Goal: Transaction & Acquisition: Purchase product/service

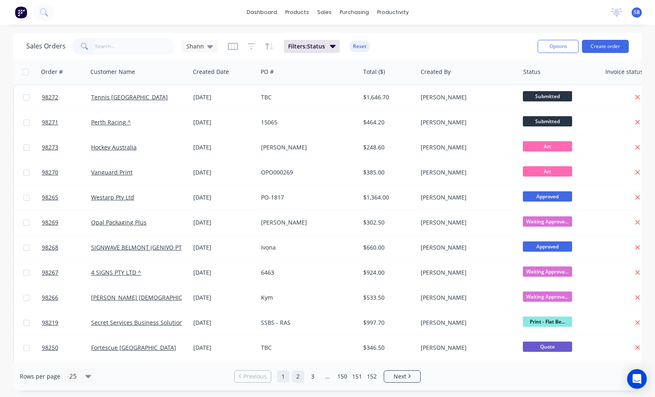
click at [299, 376] on link "2" at bounding box center [298, 376] width 12 height 12
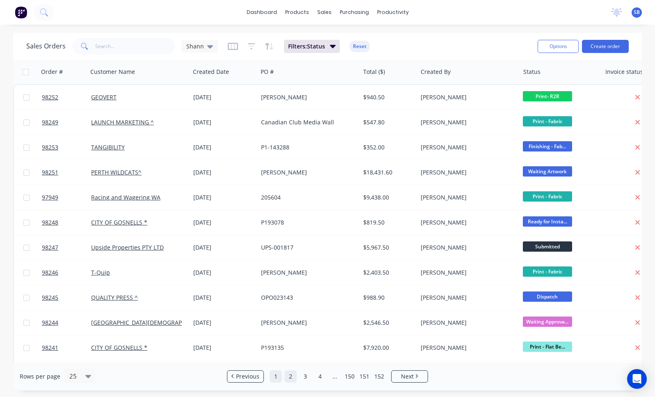
click at [273, 375] on link "1" at bounding box center [276, 376] width 12 height 12
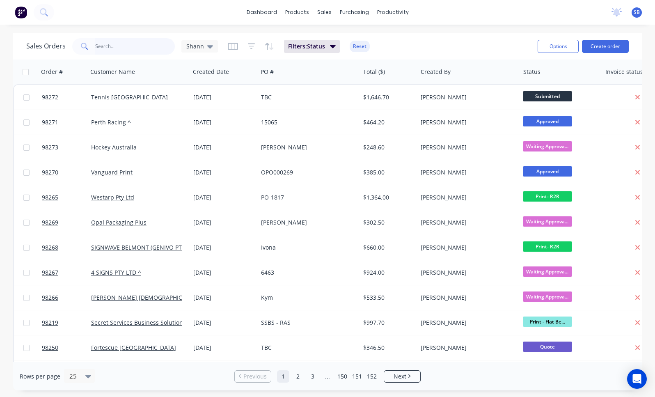
click at [106, 49] on input "text" at bounding box center [135, 46] width 80 height 16
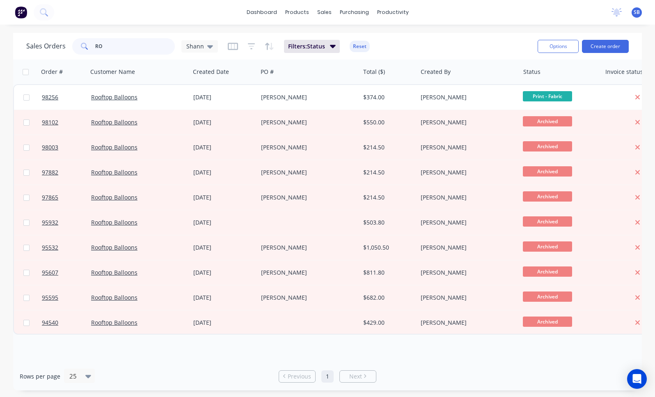
type input "R"
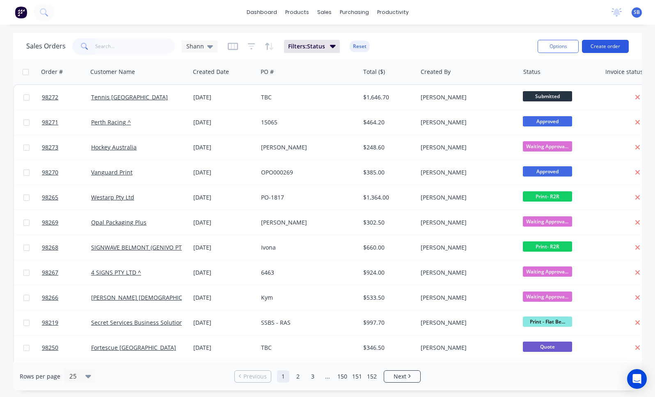
click at [605, 44] on button "Create order" at bounding box center [605, 46] width 47 height 13
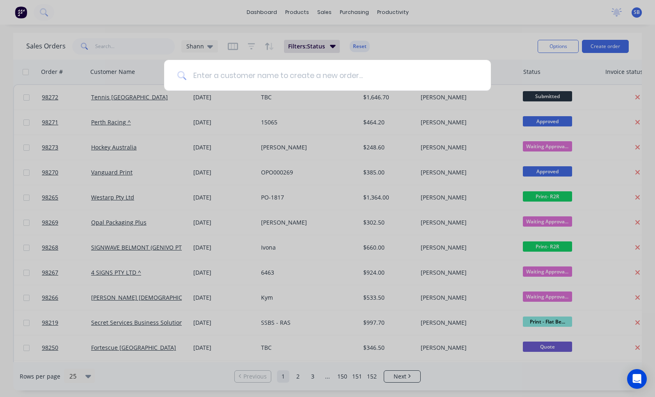
click at [216, 73] on input at bounding box center [331, 75] width 291 height 31
type input "INDOOR"
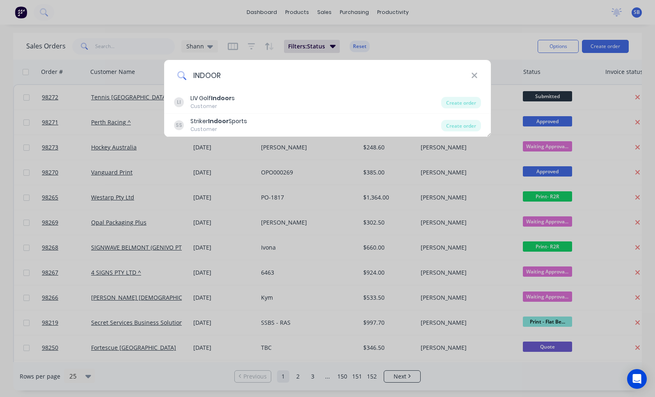
drag, startPoint x: 235, startPoint y: 75, endPoint x: 175, endPoint y: 74, distance: 59.9
click at [175, 74] on div "INDOOR" at bounding box center [327, 75] width 327 height 31
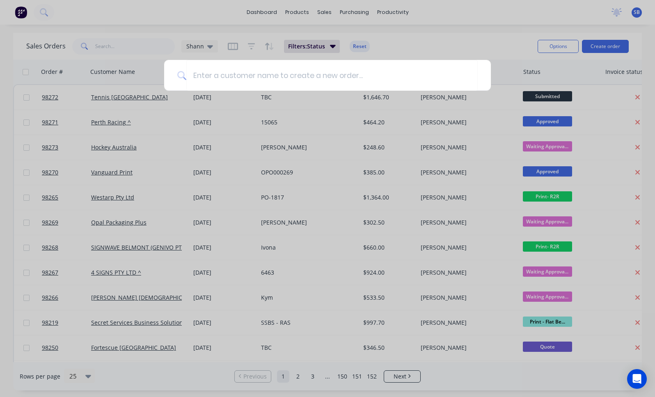
click at [132, 47] on div at bounding box center [327, 198] width 655 height 397
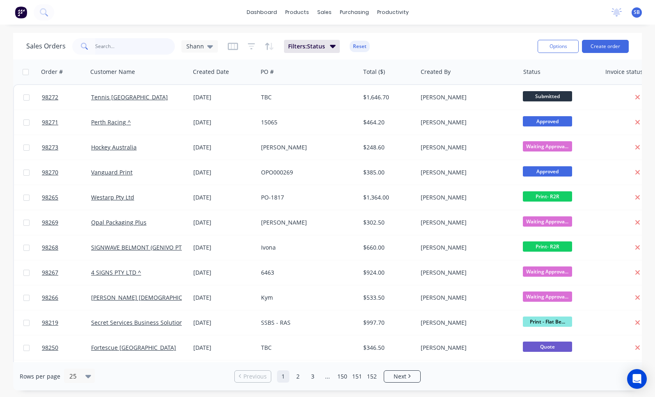
click at [136, 46] on input "text" at bounding box center [135, 46] width 80 height 16
type input "STRIKER"
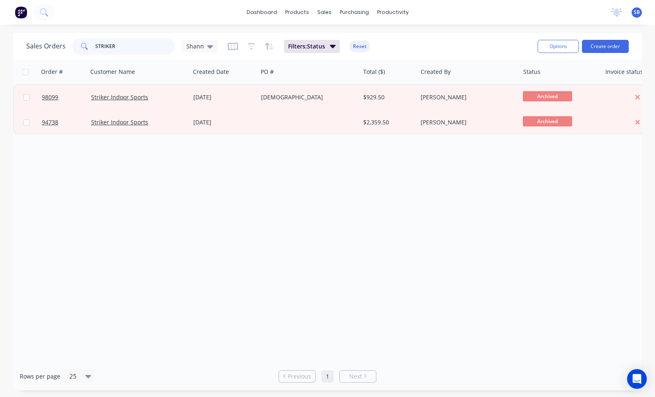
click at [134, 48] on input "STRIKER" at bounding box center [135, 46] width 80 height 16
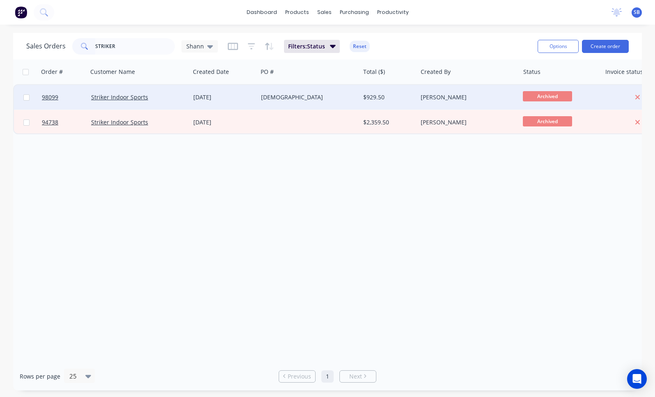
click at [283, 96] on div "[DEMOGRAPHIC_DATA]" at bounding box center [306, 97] width 91 height 8
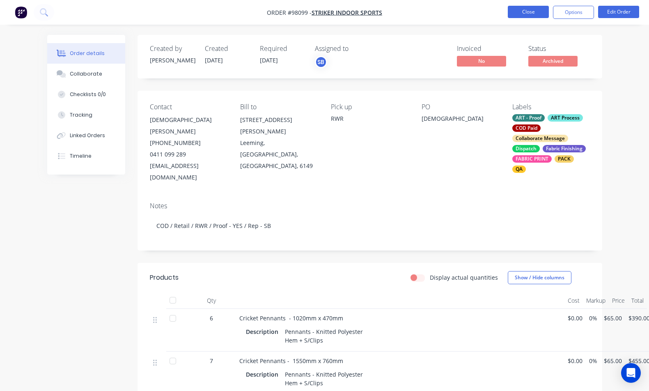
click at [541, 10] on button "Close" at bounding box center [527, 12] width 41 height 12
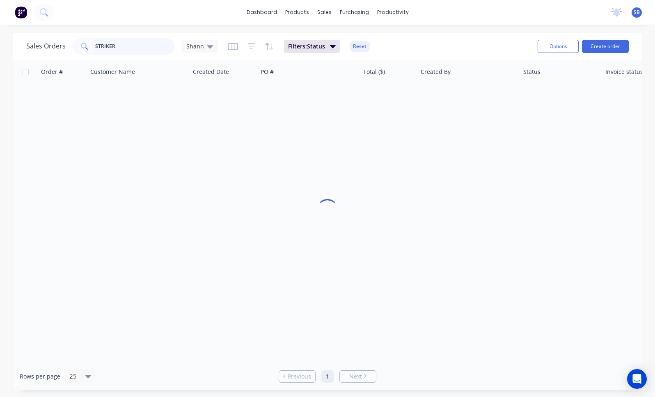
click at [118, 50] on input "STRIKER" at bounding box center [135, 46] width 80 height 16
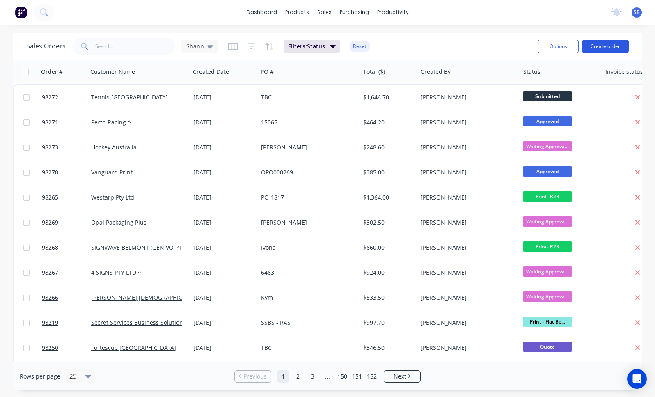
click at [621, 46] on button "Create order" at bounding box center [605, 46] width 47 height 13
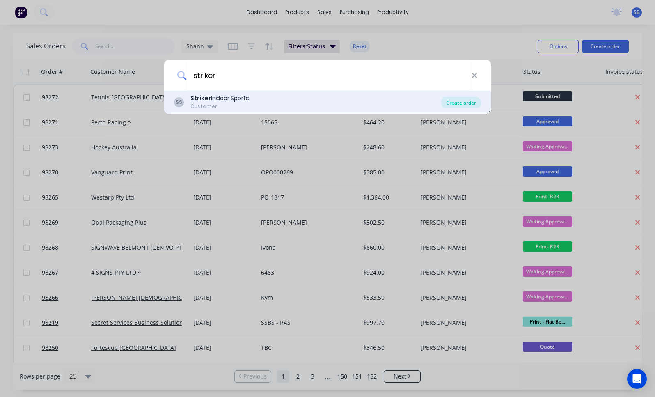
type input "striker"
click at [461, 100] on div "Create order" at bounding box center [461, 102] width 40 height 11
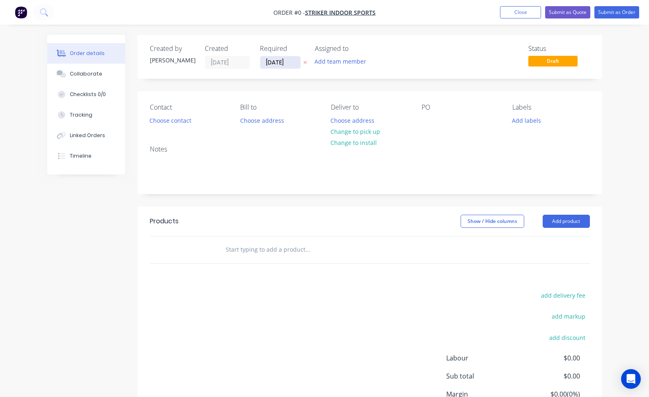
click at [285, 60] on input "[DATE]" at bounding box center [280, 62] width 40 height 12
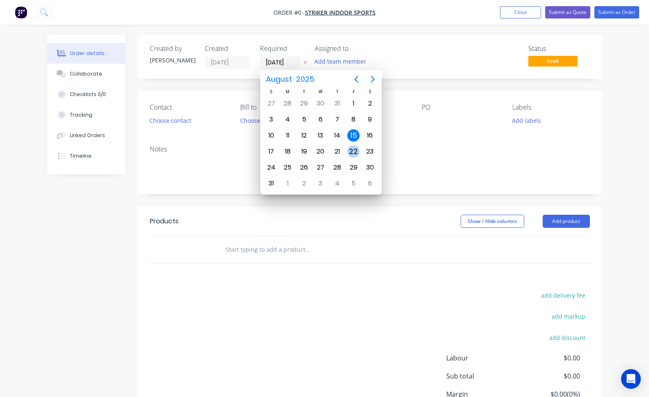
click at [351, 154] on div "22" at bounding box center [353, 151] width 12 height 12
type input "[DATE]"
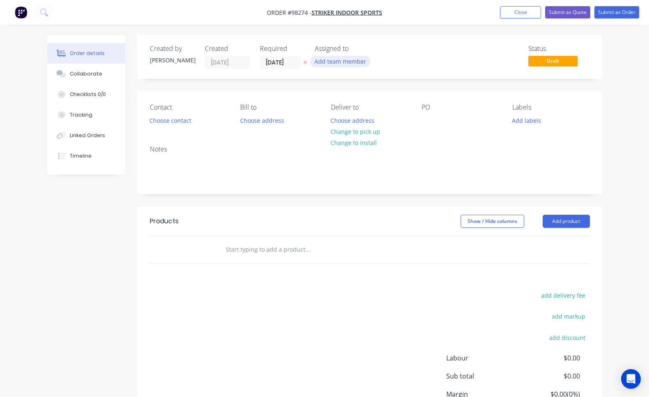
click at [347, 65] on button "Add team member" at bounding box center [340, 61] width 60 height 11
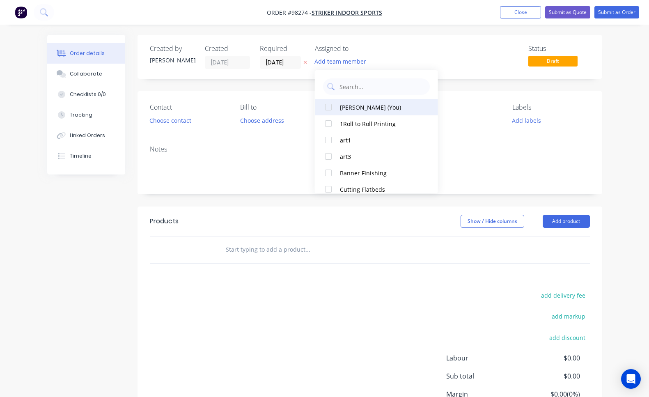
click at [355, 105] on div "[PERSON_NAME] (You)" at bounding box center [381, 107] width 82 height 9
click at [186, 123] on button "Choose contact" at bounding box center [170, 119] width 50 height 11
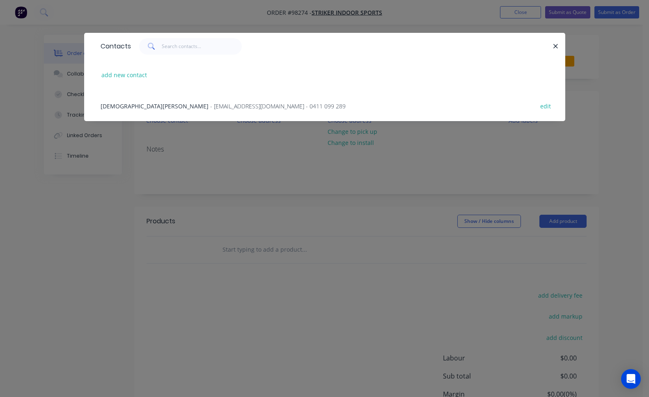
click at [210, 107] on span "- [EMAIL_ADDRESS][DOMAIN_NAME] - 0411 099 289" at bounding box center [277, 106] width 135 height 8
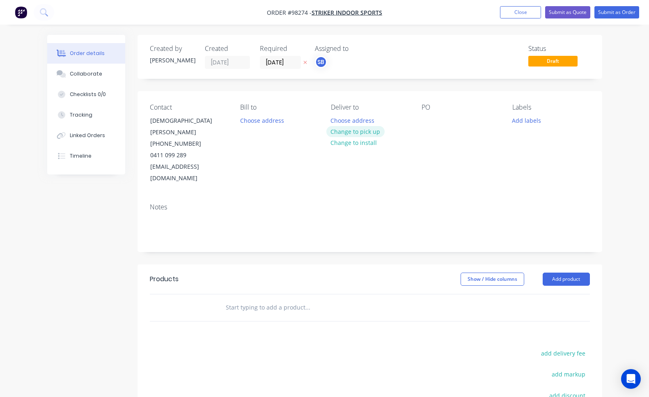
click at [349, 131] on button "Change to pick up" at bounding box center [355, 131] width 58 height 11
click at [339, 118] on div at bounding box center [337, 120] width 13 height 12
drag, startPoint x: 433, startPoint y: 137, endPoint x: 433, endPoint y: 130, distance: 7.0
click at [432, 138] on div "PO" at bounding box center [460, 143] width 78 height 81
click at [430, 119] on div at bounding box center [427, 120] width 13 height 12
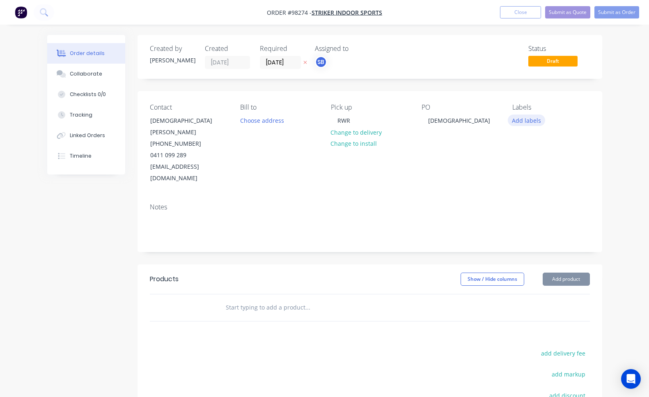
click at [519, 119] on button "Add labels" at bounding box center [526, 119] width 38 height 11
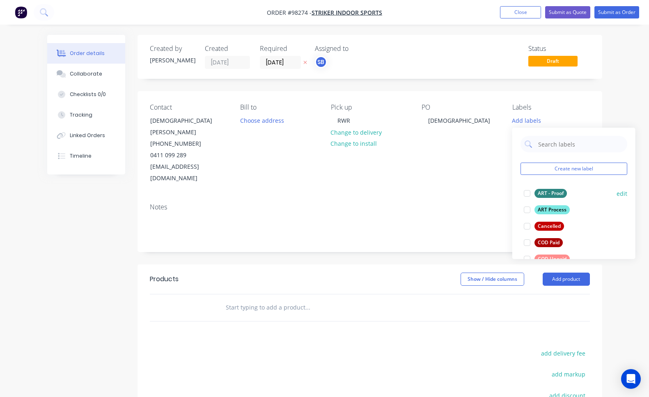
click at [528, 193] on div at bounding box center [527, 193] width 16 height 16
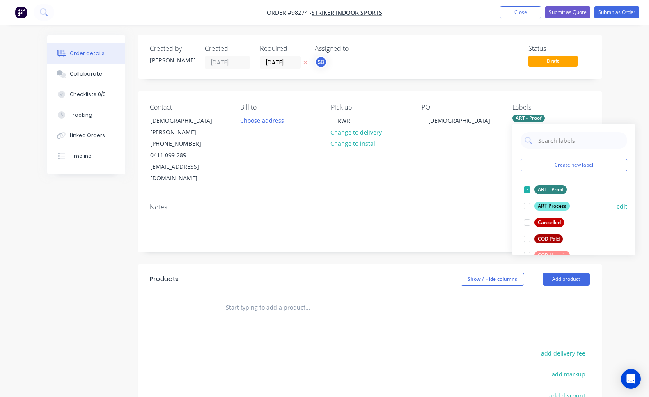
click at [526, 206] on div at bounding box center [527, 206] width 16 height 16
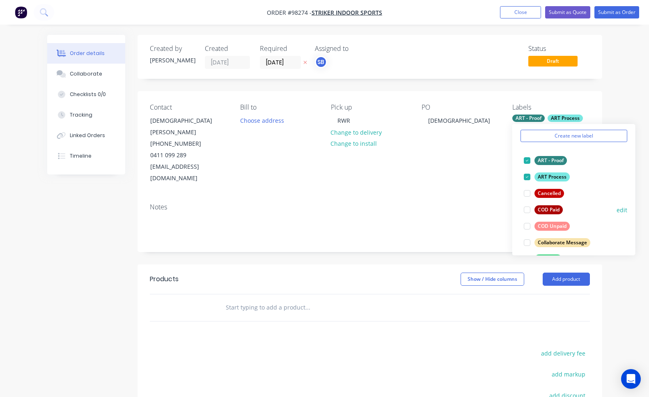
scroll to position [34, 0]
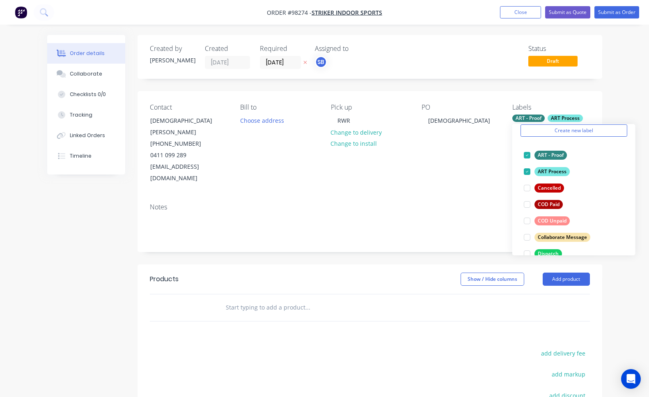
click at [527, 220] on div at bounding box center [527, 220] width 16 height 16
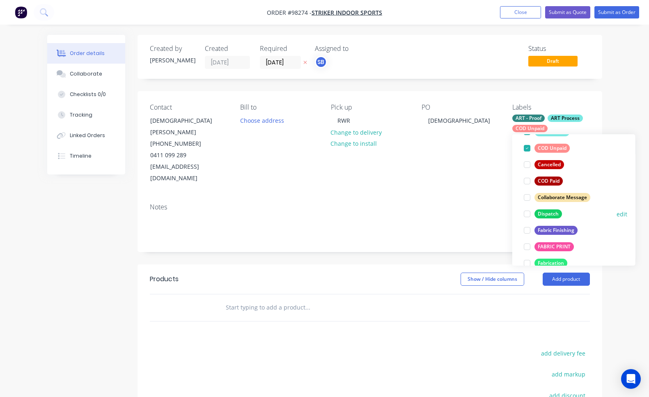
scroll to position [93, 0]
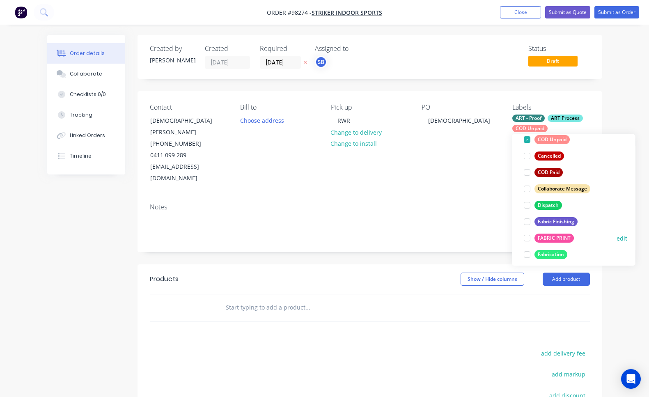
click at [527, 237] on div at bounding box center [527, 238] width 16 height 16
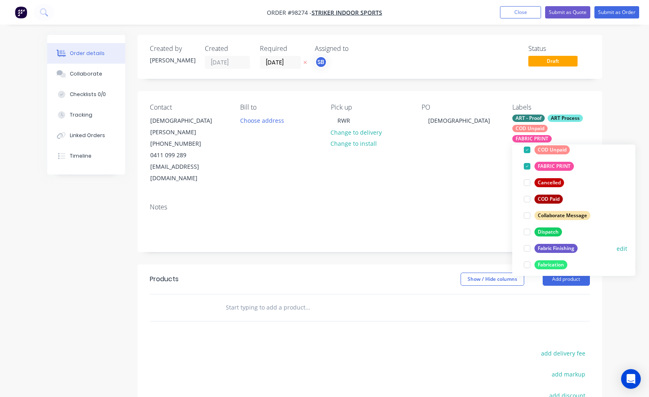
click at [526, 247] on div at bounding box center [527, 248] width 16 height 16
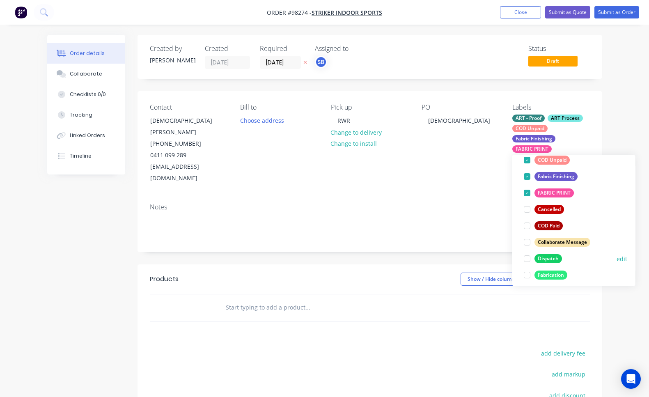
click at [525, 258] on div at bounding box center [527, 258] width 16 height 16
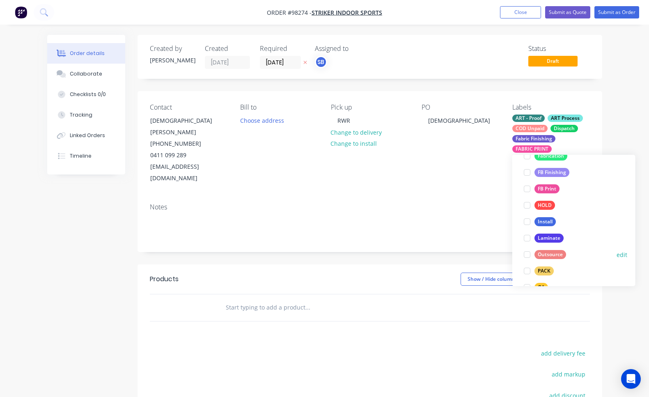
scroll to position [235, 0]
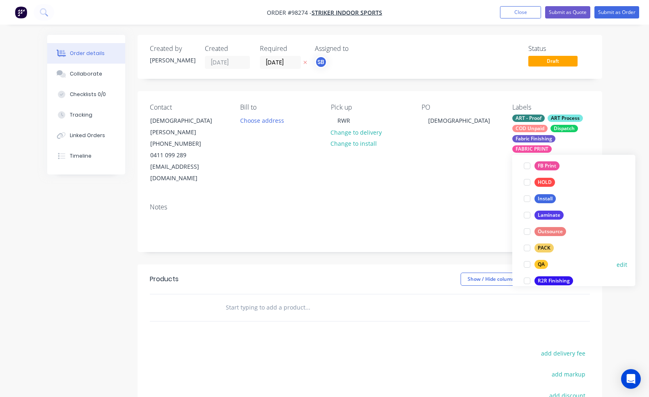
click at [526, 265] on div at bounding box center [527, 264] width 16 height 16
click at [527, 264] on div at bounding box center [527, 264] width 16 height 16
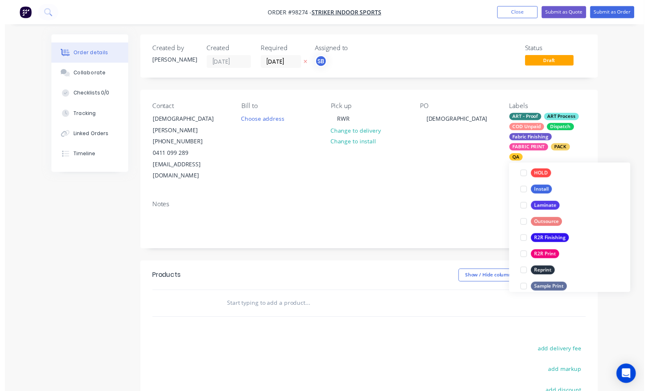
scroll to position [222, 0]
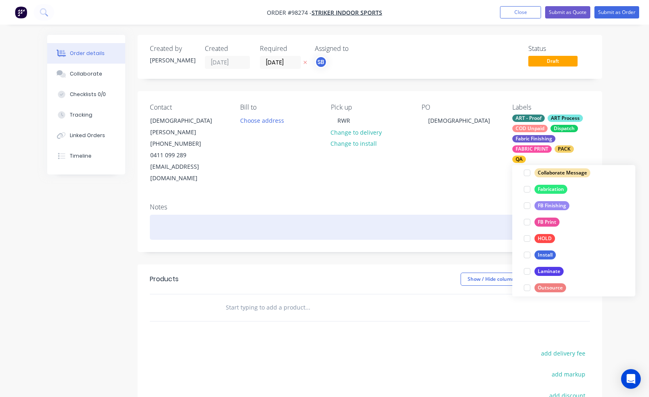
click at [319, 215] on div at bounding box center [370, 227] width 440 height 25
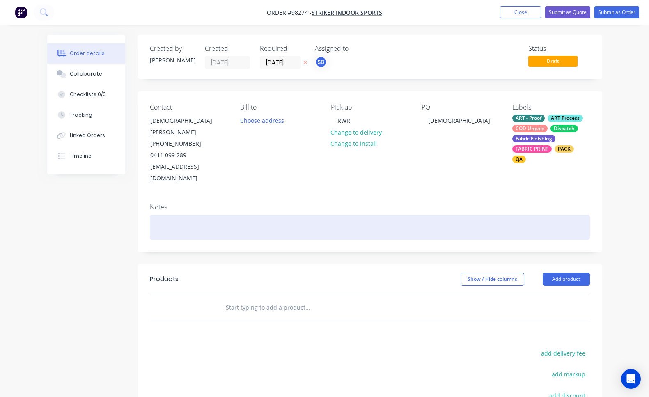
click at [323, 215] on div at bounding box center [370, 227] width 440 height 25
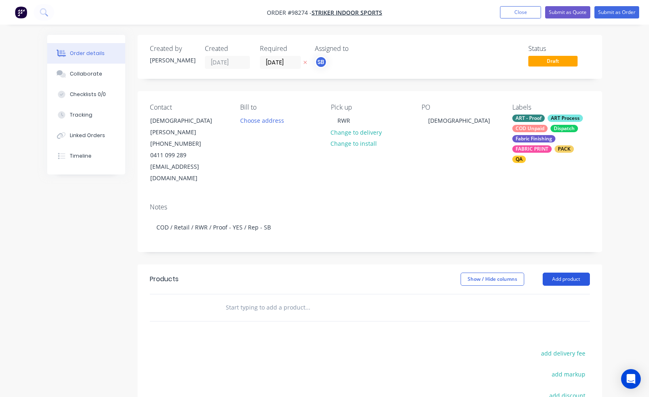
click at [571, 272] on button "Add product" at bounding box center [565, 278] width 47 height 13
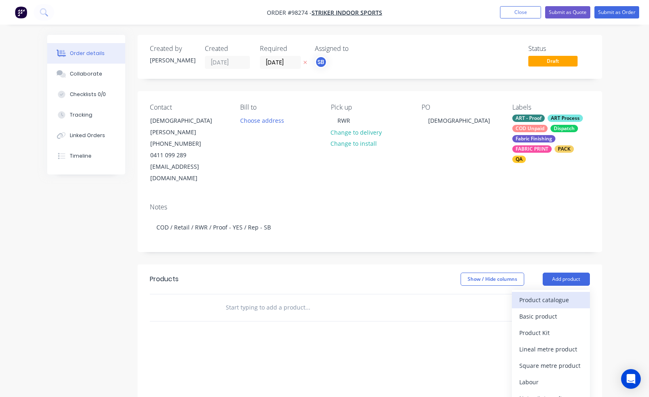
click at [572, 294] on div "Product catalogue" at bounding box center [550, 300] width 63 height 12
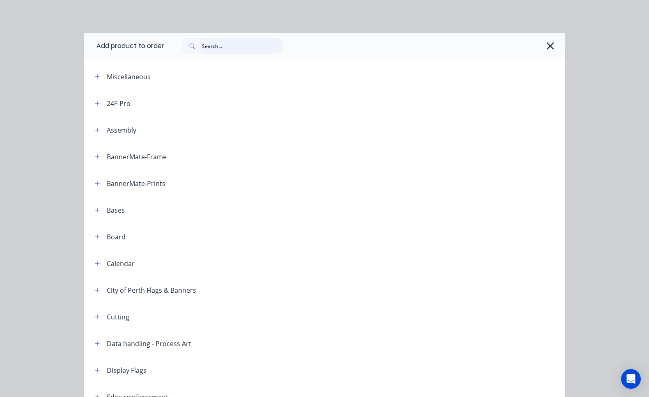
click at [237, 48] on input "text" at bounding box center [242, 46] width 81 height 16
type input "PENNANT"
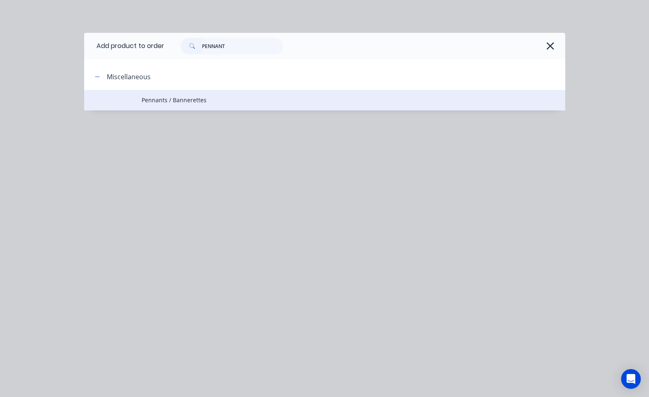
click at [204, 98] on span "Pennants / Bannerettes" at bounding box center [311, 100] width 338 height 9
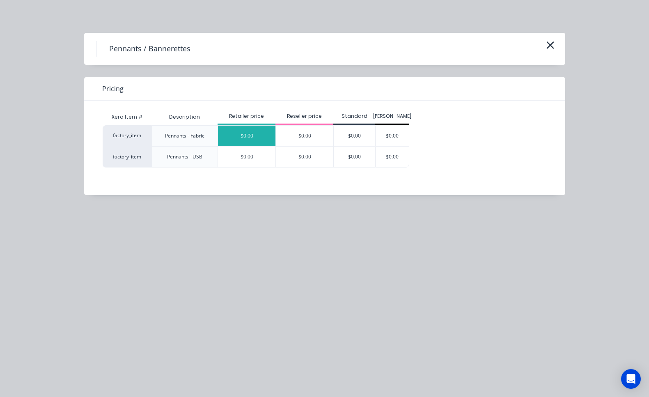
click at [243, 134] on div "$0.00" at bounding box center [246, 136] width 57 height 21
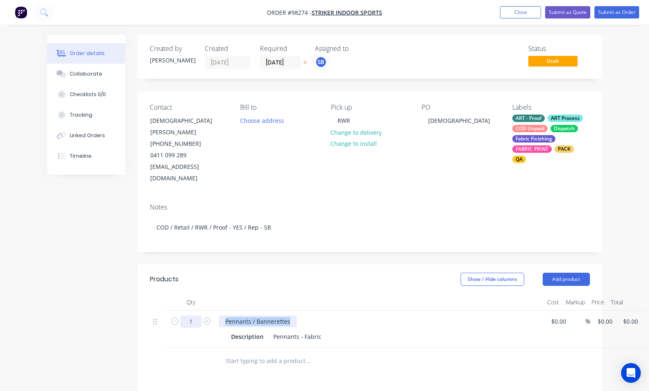
drag, startPoint x: 291, startPoint y: 300, endPoint x: 196, endPoint y: 295, distance: 94.9
click at [196, 310] on div "1 Pennants / Bannerettes Description Pennants - Fabric $0.00 $0.00 % $0.00 $0.0…" at bounding box center [370, 328] width 440 height 37
paste div
click at [225, 315] on div "Premier Pennants 1550mm x 760mm knitted polyester (trim to size)" at bounding box center [318, 321] width 198 height 12
click at [589, 310] on div "1 Netball Premier Pennants 1550mm x 760mm knitted polyester (trim to size) Desc…" at bounding box center [370, 328] width 440 height 37
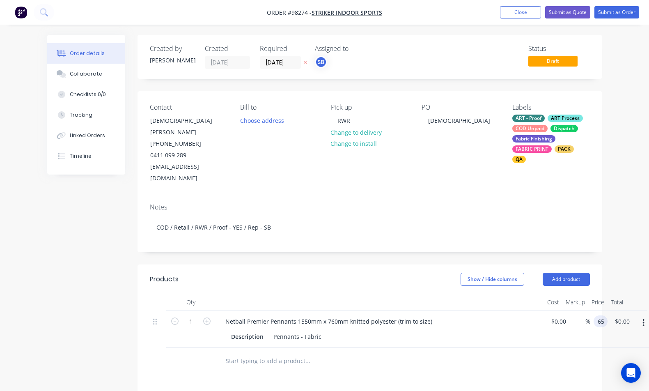
type input "$65.00"
click at [204, 317] on icon "button" at bounding box center [206, 320] width 7 height 7
type input "2"
type input "$130.00"
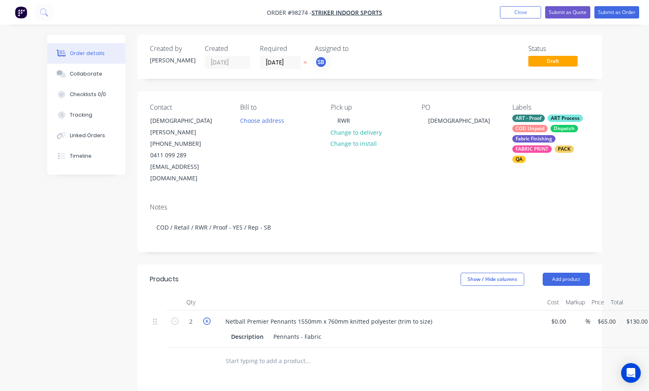
click at [206, 317] on icon "button" at bounding box center [206, 320] width 7 height 7
type input "3"
type input "$195.00"
click at [206, 317] on icon "button" at bounding box center [206, 320] width 7 height 7
type input "4"
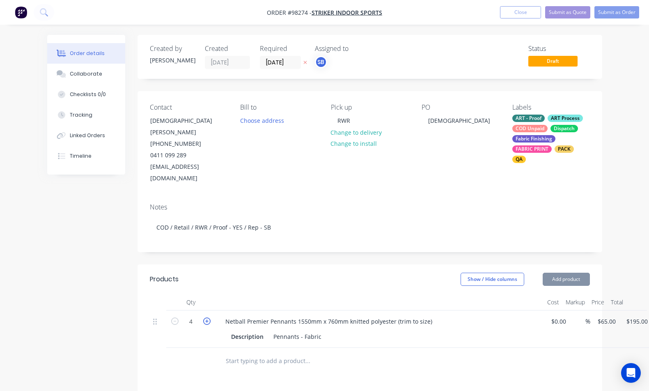
type input "$260.00"
click at [206, 317] on icon "button" at bounding box center [206, 320] width 7 height 7
type input "5"
type input "$325.00"
click at [206, 317] on icon "button" at bounding box center [206, 320] width 7 height 7
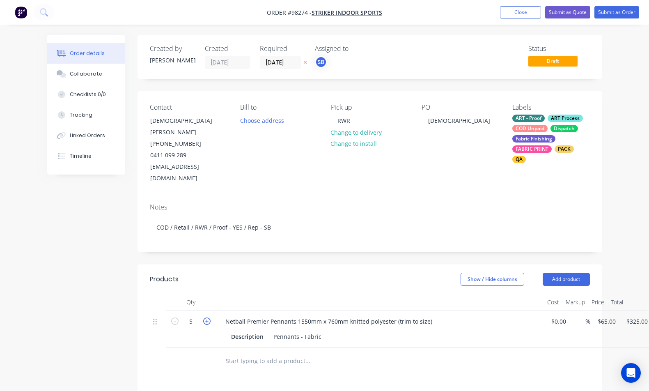
type input "6"
type input "$390.00"
click at [206, 317] on icon "button" at bounding box center [206, 320] width 7 height 7
type input "7"
type input "$455.00"
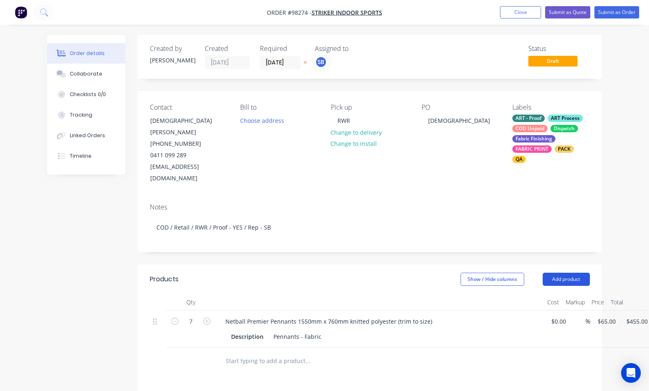
click at [552, 272] on button "Add product" at bounding box center [565, 278] width 47 height 13
click at [257, 272] on div "Show / Hide columns Add product Product catalogue Basic product Product Kit Lin…" at bounding box center [416, 278] width 346 height 13
drag, startPoint x: 320, startPoint y: 313, endPoint x: 304, endPoint y: 311, distance: 16.1
click at [304, 330] on div "Pennants - Fabric" at bounding box center [297, 336] width 55 height 12
click at [336, 330] on div "Description Pennants - Fabric" at bounding box center [378, 336] width 300 height 12
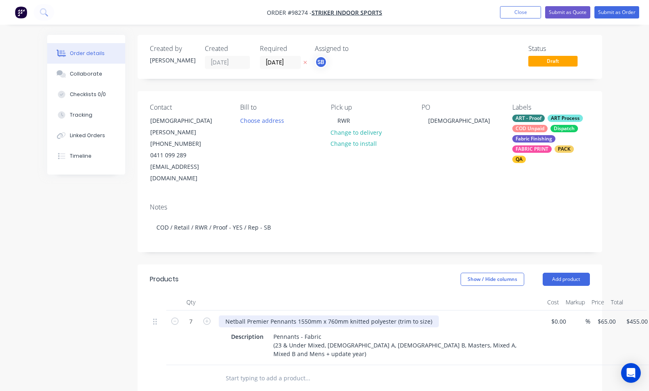
click at [392, 315] on div "Netball Premier Pennants 1550mm x 760mm knitted polyester (trim to size)" at bounding box center [329, 321] width 220 height 12
drag, startPoint x: 393, startPoint y: 300, endPoint x: 347, endPoint y: 297, distance: 46.1
click at [347, 315] on div "Netball Premier Pennants 1550mm x 760mm knitted polyester (trim to size)" at bounding box center [329, 321] width 220 height 12
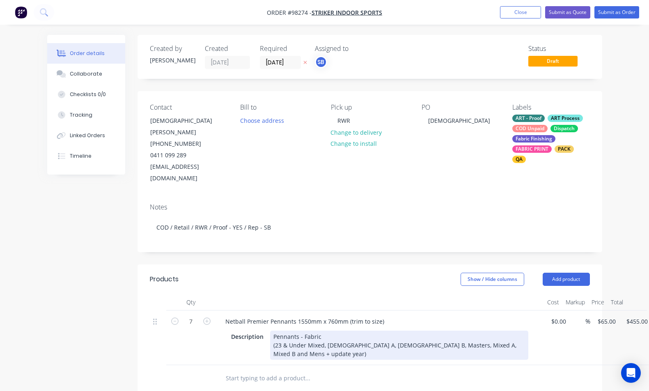
click at [319, 330] on div "Pennants - Fabric (23 & Under Mixed, [DEMOGRAPHIC_DATA] A, [DEMOGRAPHIC_DATA] B…" at bounding box center [399, 344] width 258 height 29
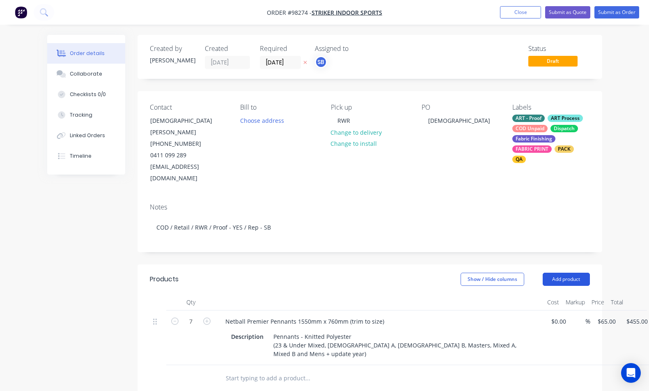
click at [560, 272] on button "Add product" at bounding box center [565, 278] width 47 height 13
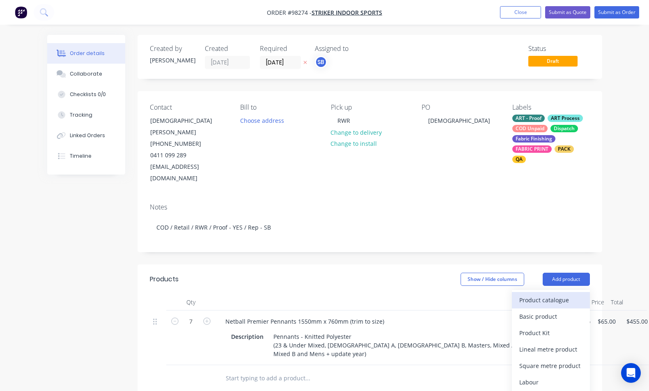
click at [562, 294] on div "Product catalogue" at bounding box center [550, 300] width 63 height 12
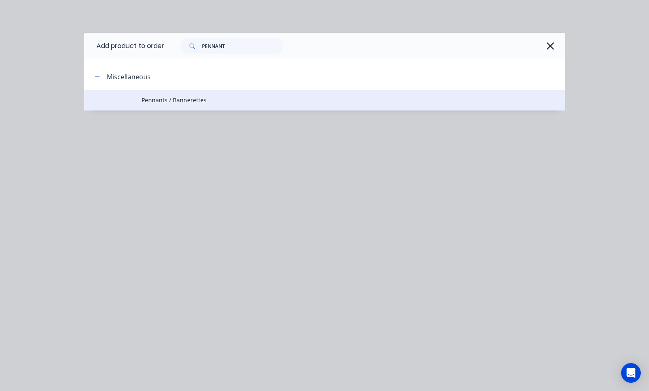
click at [183, 98] on span "Pennants / Bannerettes" at bounding box center [311, 100] width 338 height 9
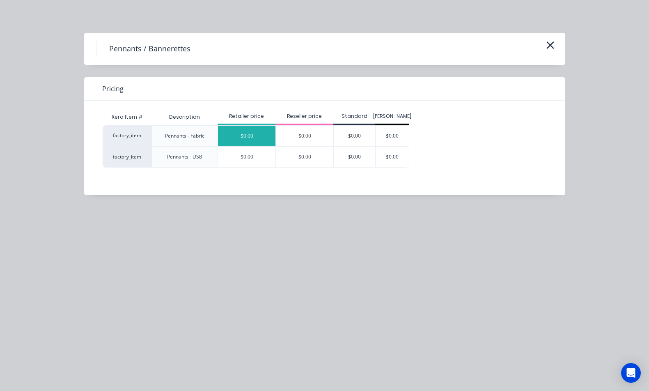
click at [257, 129] on div "$0.00" at bounding box center [246, 136] width 57 height 21
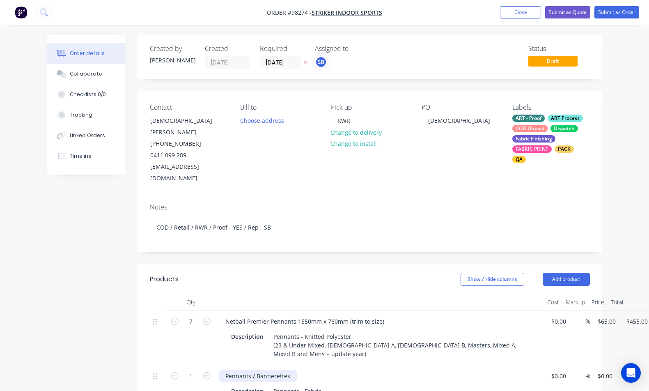
click at [285, 370] on div "Pennants / Bannerettes" at bounding box center [258, 376] width 78 height 12
drag, startPoint x: 289, startPoint y: 346, endPoint x: 172, endPoint y: 343, distance: 117.0
click at [173, 365] on div "1 Pennants / Bannerettes Description Pennants - Fabric $0.00 $0.00 % $0.00 $0.0…" at bounding box center [370, 383] width 440 height 37
paste div
click at [379, 370] on div "Runner-Up Pennants 1550mm x 760mm knitted polyester (trim to size)" at bounding box center [322, 376] width 207 height 12
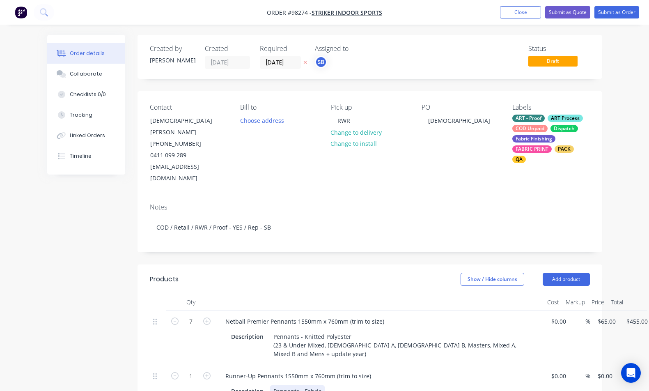
click at [318, 385] on div "Pennants - Fabric" at bounding box center [297, 391] width 55 height 12
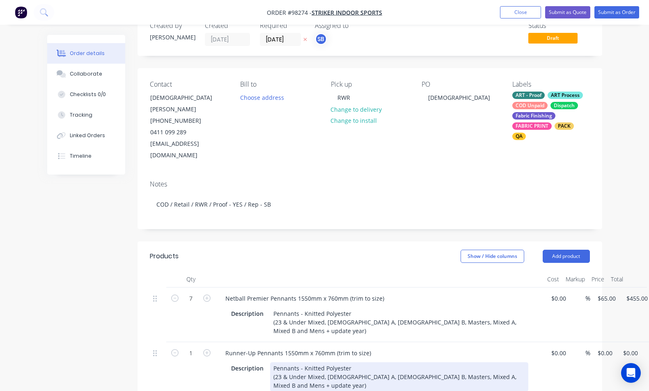
scroll to position [60, 0]
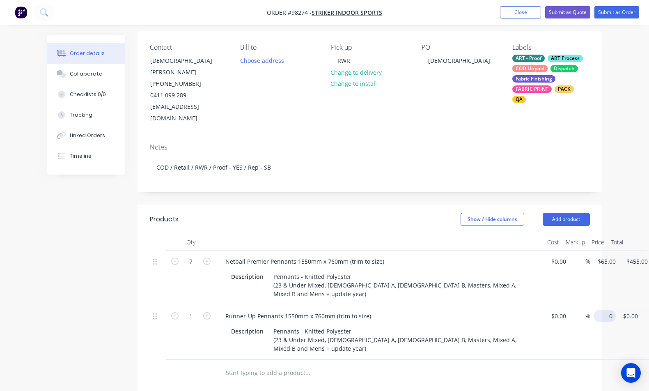
click at [589, 305] on div "1 Runner-Up Pennants 1550mm x 760mm (trim to size) Description Pennants - Knitt…" at bounding box center [370, 332] width 440 height 55
type input "$65.00"
click at [295, 310] on div "Runner-Up Pennants 1550mm x 760mm (trim to size)" at bounding box center [298, 316] width 159 height 12
click at [321, 310] on div "Runner-Up Pennants 1020mm x 760mm (trim to size)" at bounding box center [298, 316] width 159 height 12
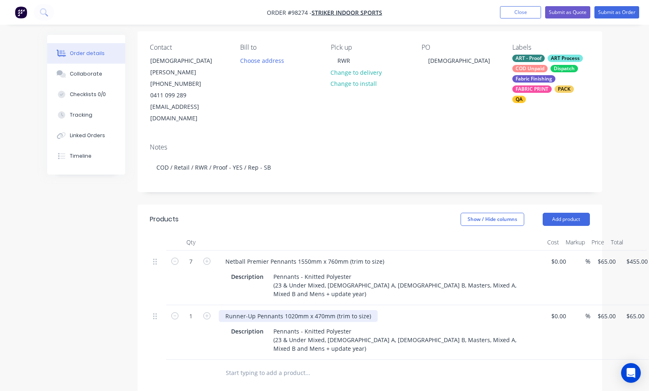
click at [225, 310] on div "Runner-Up Pennants 1020mm x 470mm (trim to size)" at bounding box center [298, 316] width 159 height 12
click at [208, 312] on icon "button" at bounding box center [206, 315] width 7 height 7
type input "2"
type input "$130.00"
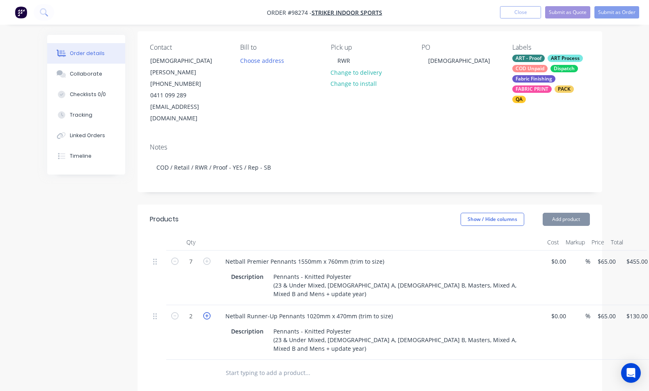
click at [208, 312] on icon "button" at bounding box center [206, 315] width 7 height 7
type input "3"
type input "$195.00"
click at [208, 312] on icon "button" at bounding box center [206, 315] width 7 height 7
type input "4"
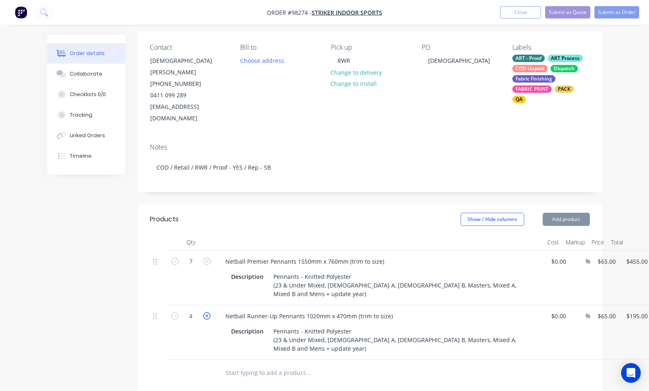
type input "$260.00"
click at [208, 312] on icon "button" at bounding box center [206, 315] width 7 height 7
type input "5"
type input "$325.00"
click at [208, 312] on icon "button" at bounding box center [206, 315] width 7 height 7
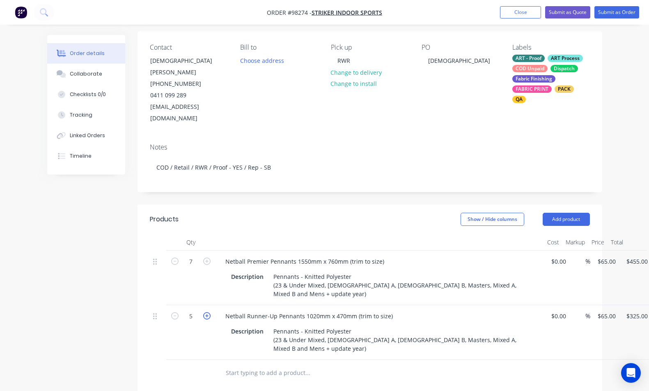
type input "6"
type input "$390.00"
click at [208, 312] on icon "button" at bounding box center [206, 315] width 7 height 7
type input "7"
type input "$455.00"
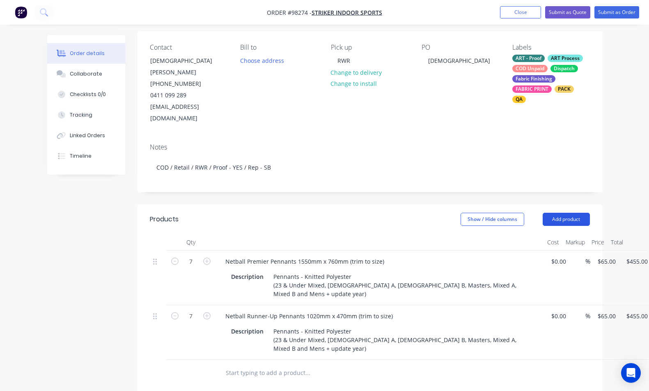
click at [564, 212] on button "Add product" at bounding box center [565, 218] width 47 height 13
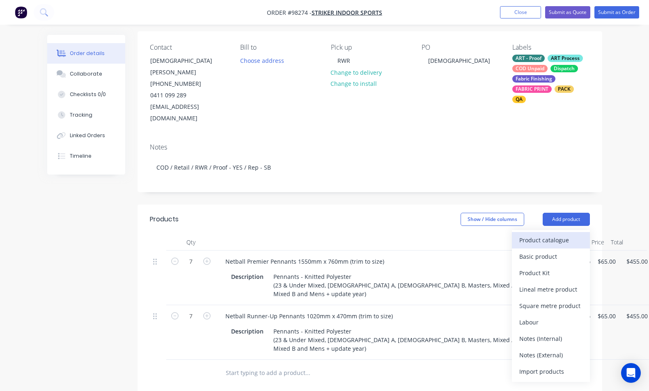
click at [564, 234] on div "Product catalogue" at bounding box center [550, 240] width 63 height 12
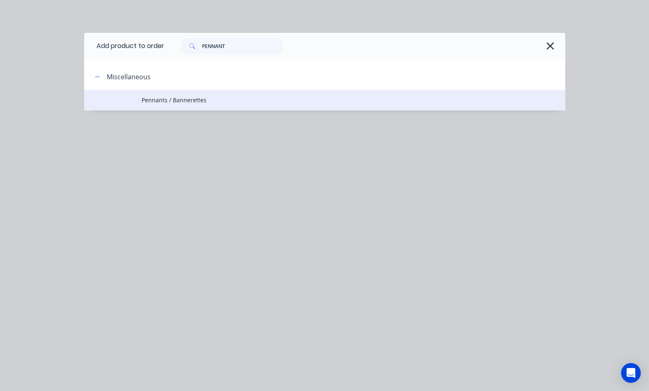
click at [198, 103] on span "Pennants / Bannerettes" at bounding box center [311, 100] width 338 height 9
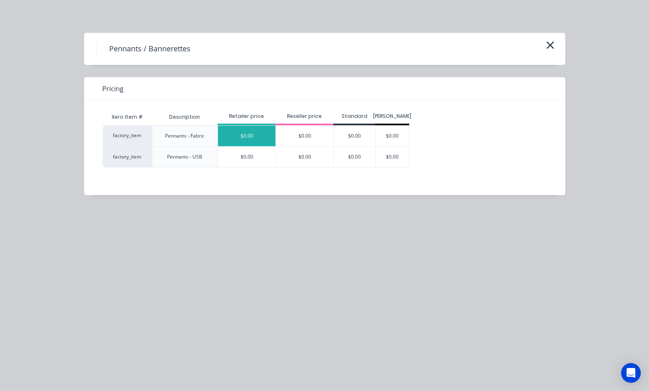
click at [269, 137] on div "$0.00" at bounding box center [246, 136] width 57 height 21
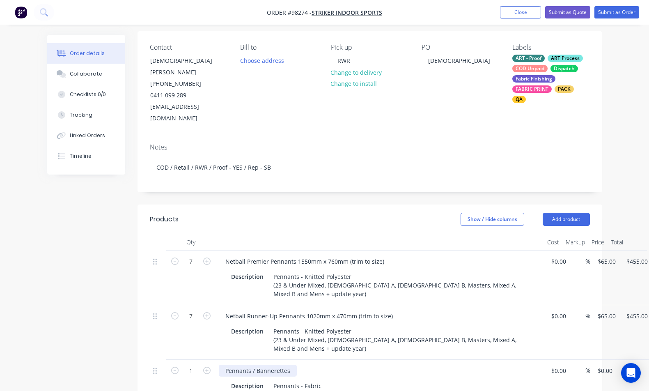
click at [285, 364] on div "Pennants / Bannerettes" at bounding box center [258, 370] width 78 height 12
drag, startPoint x: 291, startPoint y: 330, endPoint x: 192, endPoint y: 329, distance: 99.7
click at [192, 359] on div "1 Pennants / Bannerettes Description Pennants - Fabric $0.00 $0.00 % $0.00 $0.0…" at bounding box center [370, 377] width 440 height 37
paste div
click at [224, 364] on div "Club Championship Pennants 1550mm x 760mm knitted polyester (trim to size)" at bounding box center [334, 370] width 231 height 12
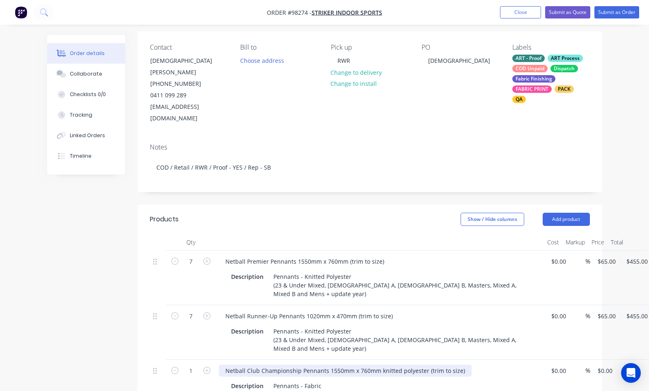
click at [424, 364] on div "Netball Club Championship Pennants 1550mm x 760mm knitted polyester (trim to si…" at bounding box center [345, 370] width 253 height 12
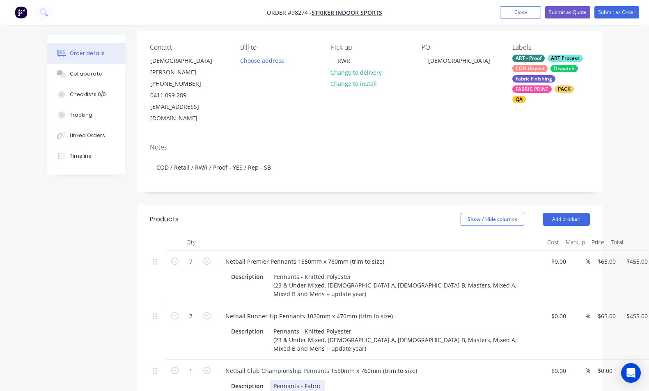
click at [319, 379] on div "Pennants - Fabric" at bounding box center [297, 385] width 55 height 12
click at [589, 359] on div "1 Netball Club Championship Pennants 1550mm x 760mm (trim to size) Description …" at bounding box center [370, 382] width 440 height 46
type input "$65.00"
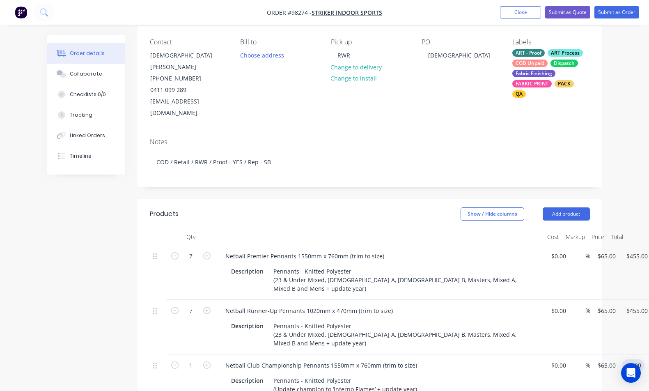
scroll to position [76, 0]
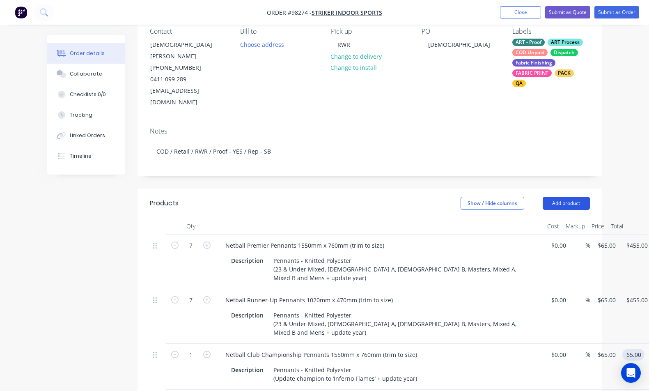
type input "$65.00"
click at [560, 196] on button "Add product" at bounding box center [565, 202] width 47 height 13
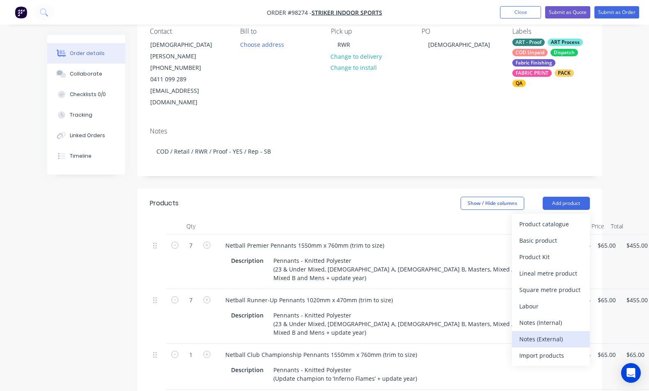
click at [564, 333] on div "Notes (External)" at bounding box center [550, 339] width 63 height 12
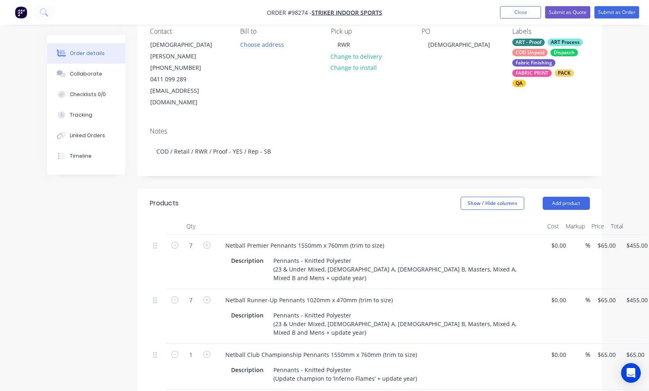
paste div
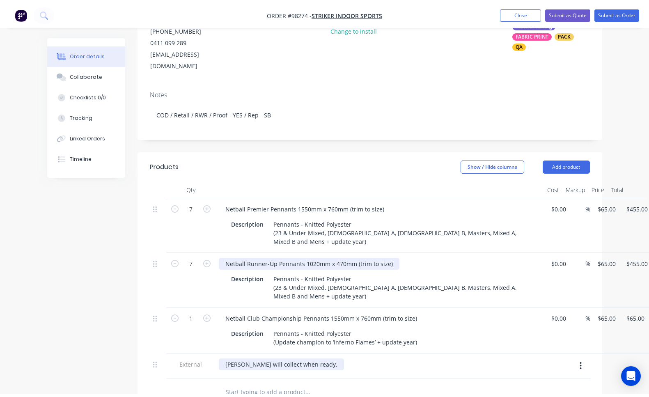
scroll to position [0, 0]
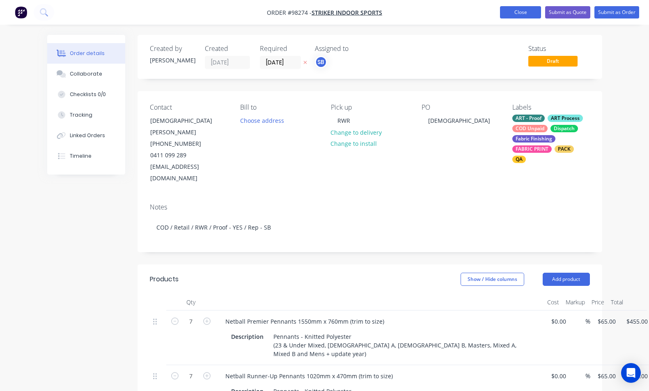
click at [514, 14] on button "Close" at bounding box center [520, 12] width 41 height 12
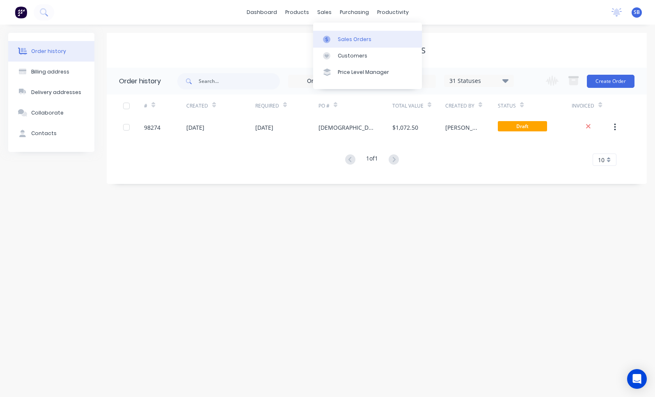
click at [344, 38] on div "Sales Orders" at bounding box center [355, 39] width 34 height 7
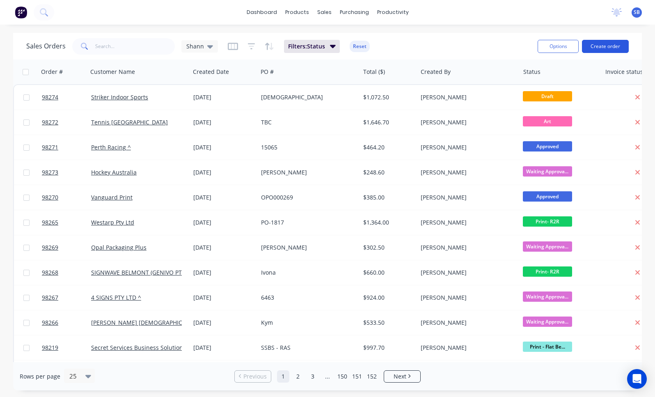
click at [610, 44] on button "Create order" at bounding box center [605, 46] width 47 height 13
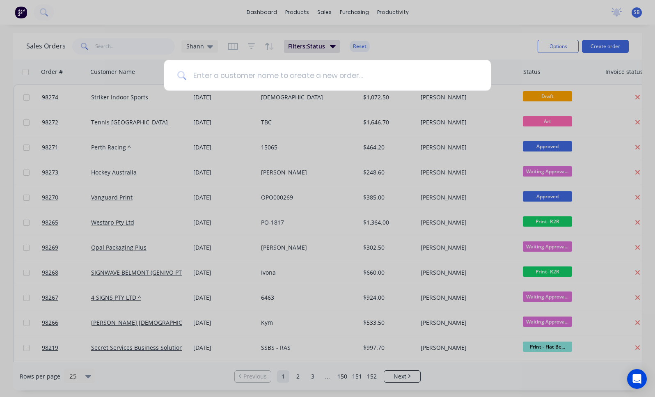
click at [218, 80] on input at bounding box center [331, 75] width 291 height 31
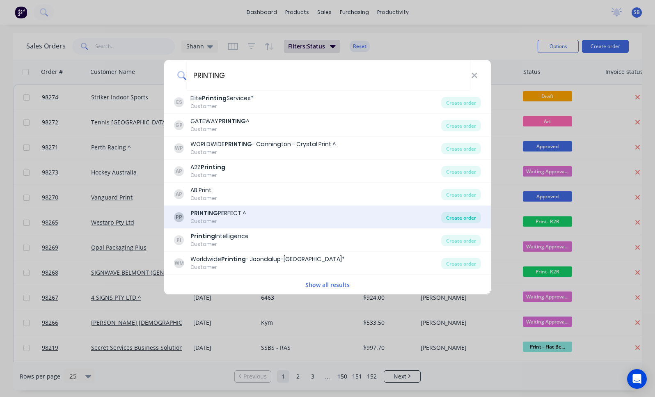
type input "PRINTING"
click at [455, 215] on div "Create order" at bounding box center [461, 217] width 40 height 11
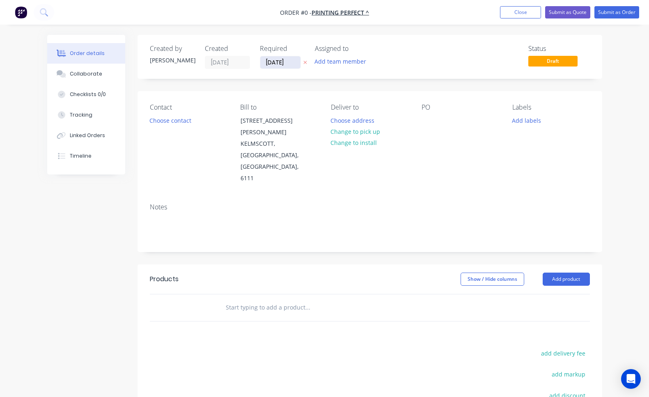
click at [287, 63] on input "[DATE]" at bounding box center [280, 62] width 40 height 12
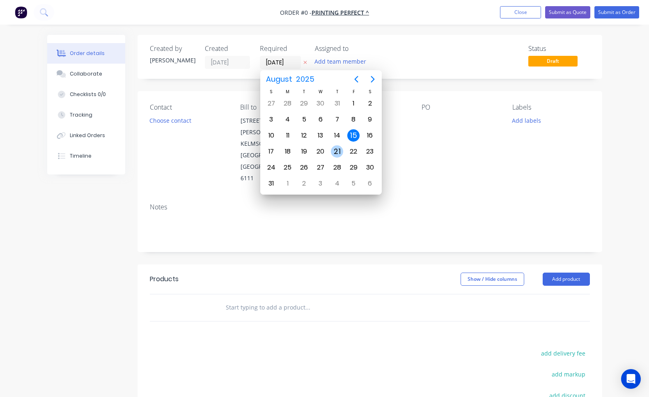
click at [340, 153] on div "21" at bounding box center [337, 151] width 12 height 12
type input "[DATE]"
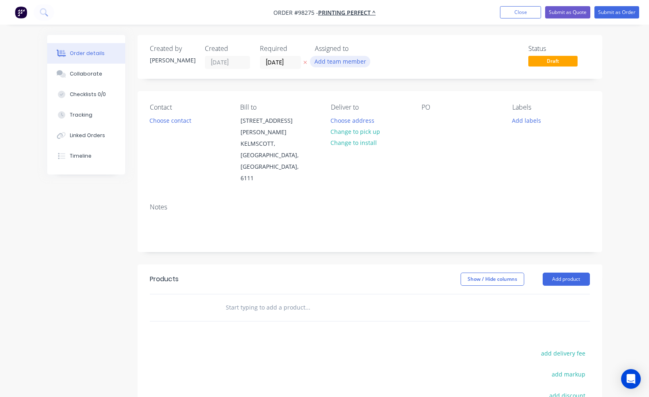
click at [348, 65] on button "Add team member" at bounding box center [340, 61] width 60 height 11
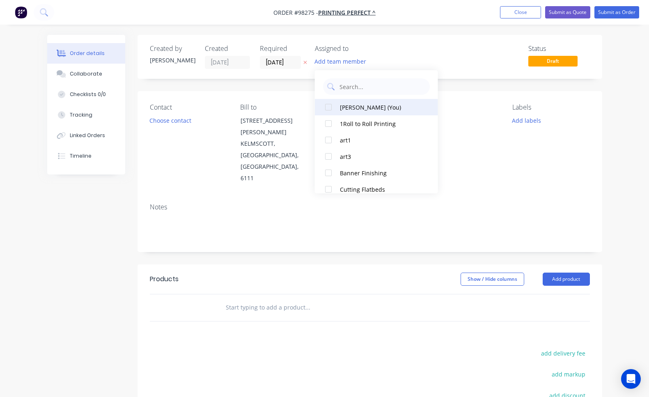
click at [354, 111] on div "[PERSON_NAME] (You)" at bounding box center [381, 107] width 82 height 9
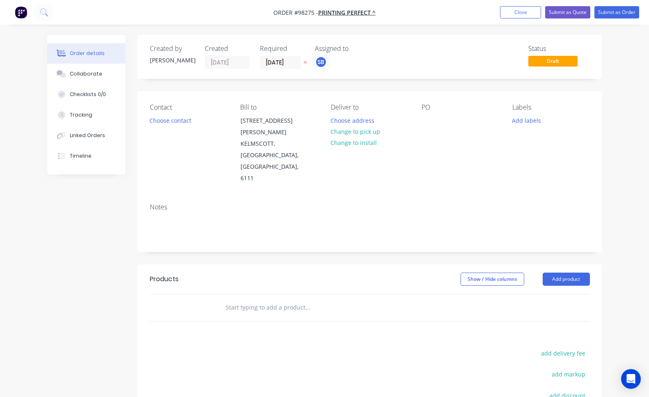
click at [243, 104] on div "Bill to" at bounding box center [279, 107] width 78 height 8
click at [187, 119] on button "Choose contact" at bounding box center [170, 119] width 50 height 11
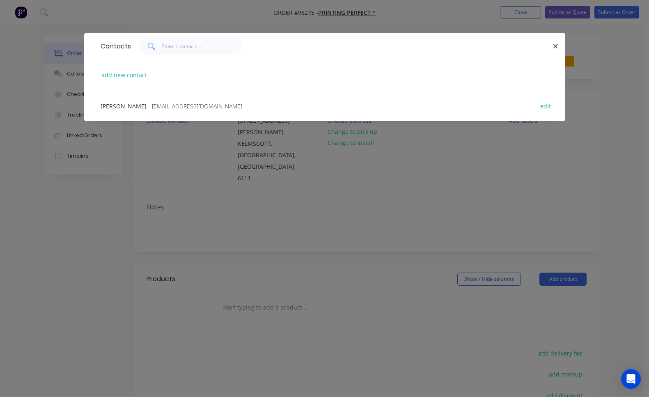
click at [185, 104] on span "- [EMAIL_ADDRESS][DOMAIN_NAME] -" at bounding box center [197, 106] width 98 height 8
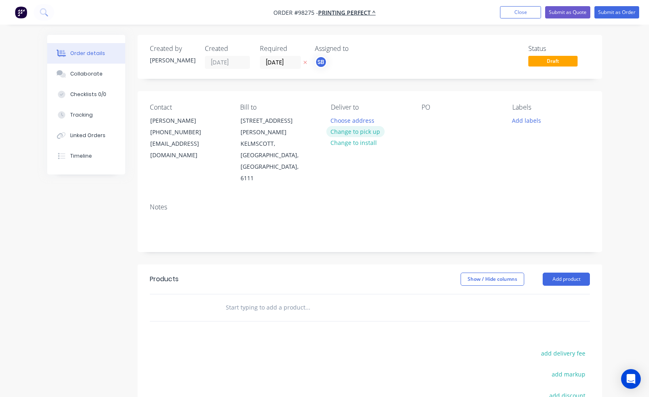
click at [349, 131] on button "Change to pick up" at bounding box center [355, 131] width 58 height 11
click at [334, 120] on div at bounding box center [337, 120] width 13 height 12
click at [424, 121] on div at bounding box center [427, 120] width 13 height 12
click at [519, 123] on button "Add labels" at bounding box center [526, 119] width 38 height 11
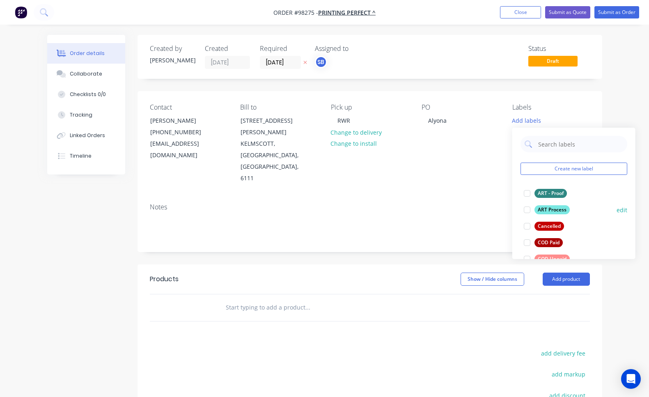
click at [528, 213] on div at bounding box center [527, 209] width 16 height 16
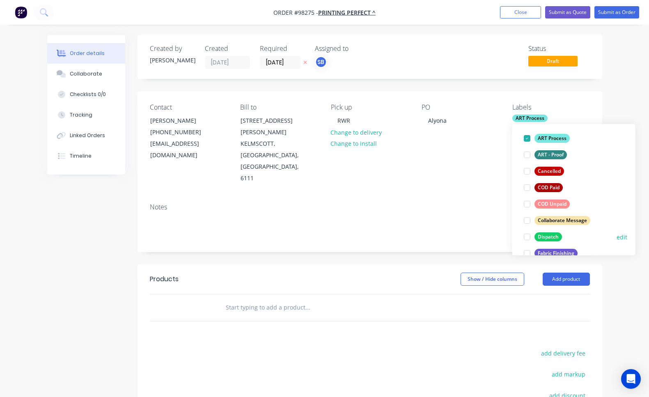
scroll to position [71, 0]
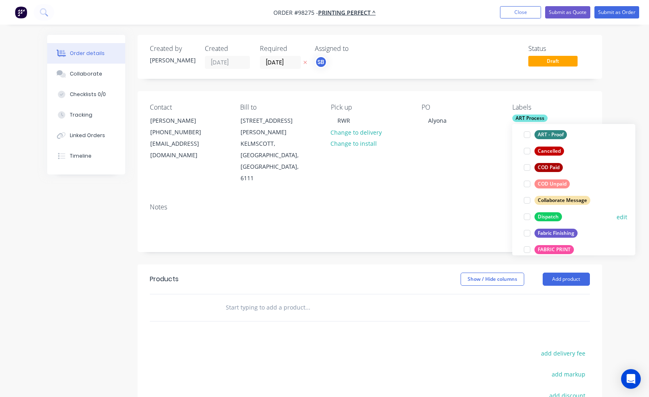
click at [528, 216] on div at bounding box center [527, 216] width 16 height 16
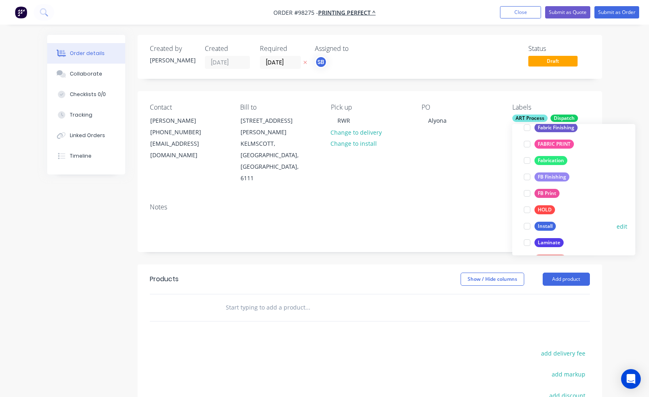
scroll to position [185, 0]
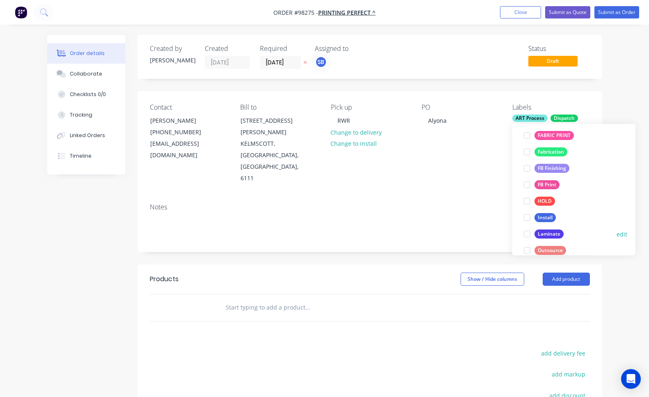
click at [527, 233] on div at bounding box center [527, 234] width 16 height 16
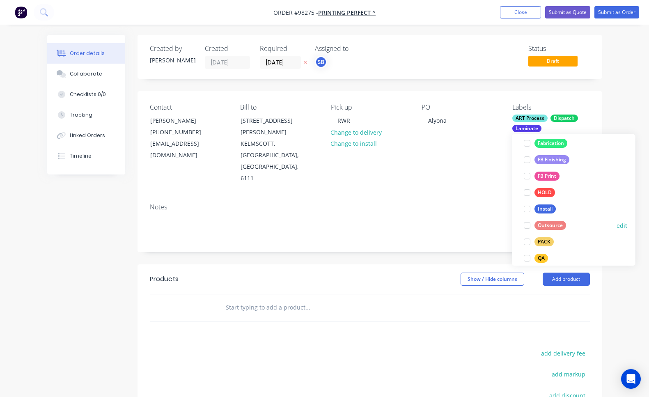
scroll to position [235, 0]
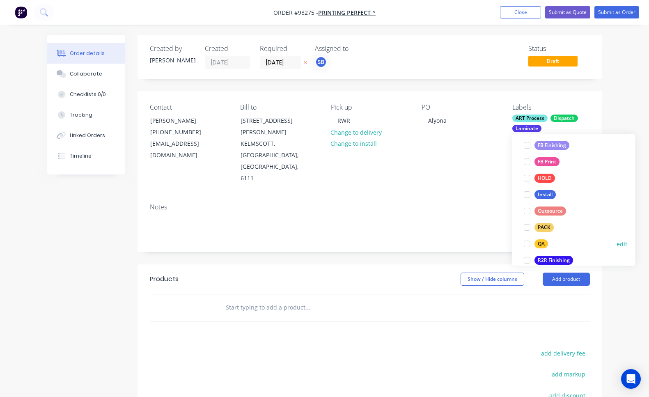
click at [526, 244] on div at bounding box center [527, 243] width 16 height 16
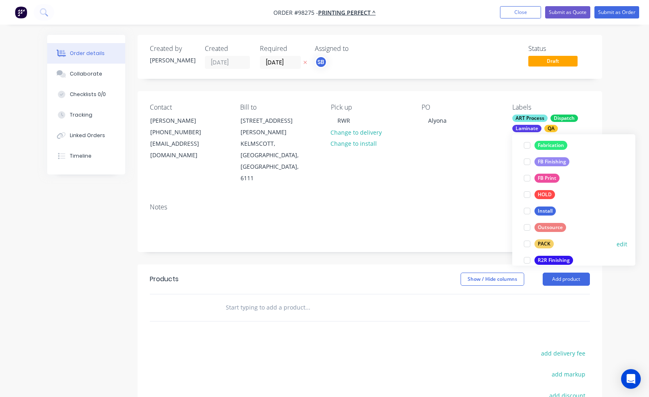
click at [526, 245] on div at bounding box center [527, 243] width 16 height 16
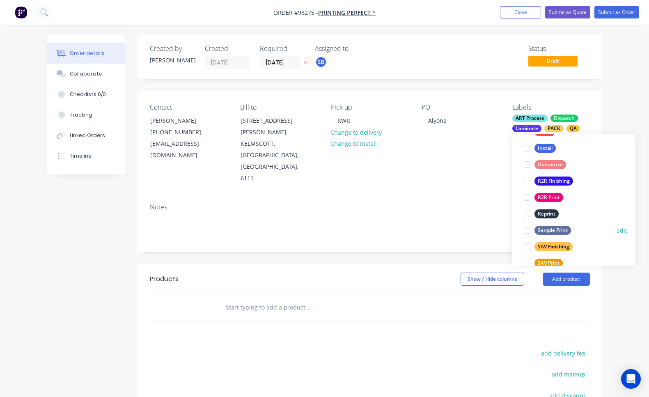
scroll to position [340, 0]
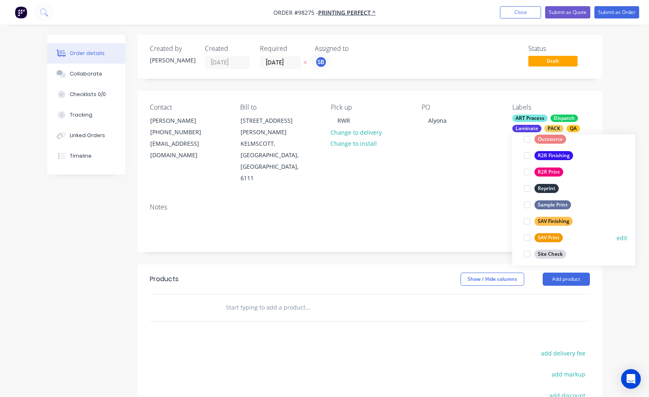
click at [526, 236] on div at bounding box center [527, 237] width 16 height 16
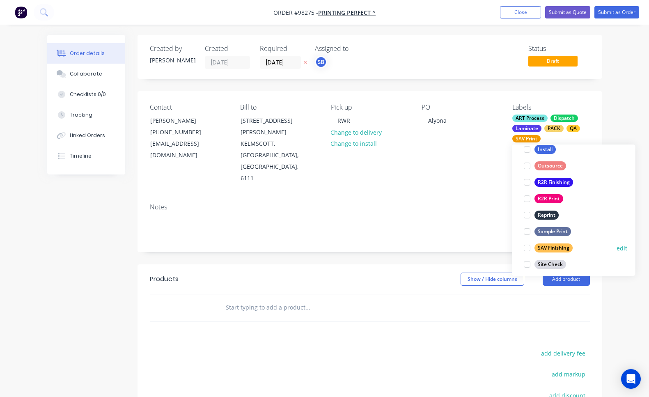
click at [526, 246] on div at bounding box center [527, 248] width 16 height 16
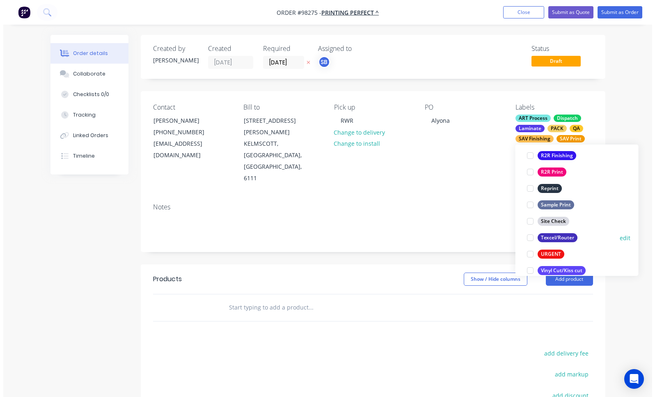
scroll to position [388, 0]
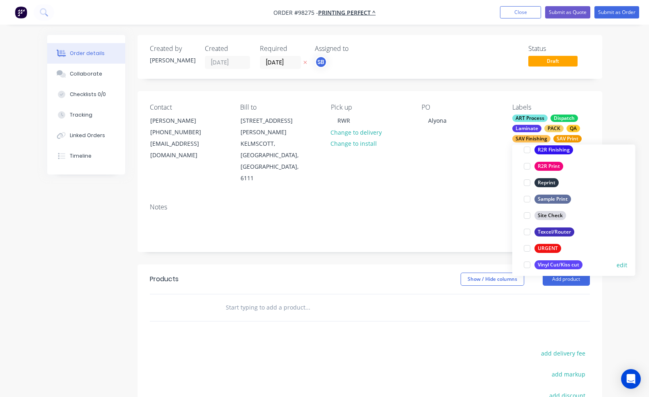
click at [525, 265] on div at bounding box center [527, 264] width 16 height 16
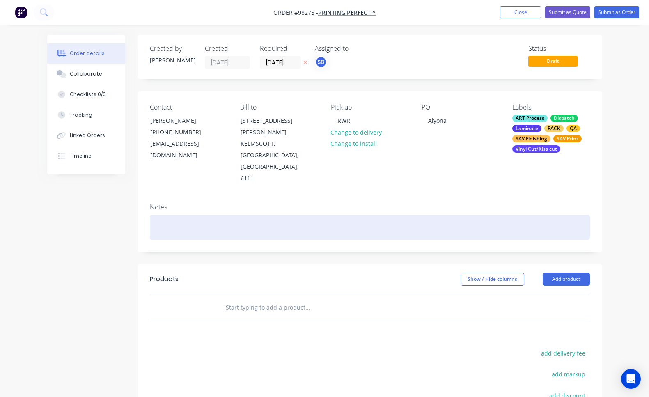
click at [388, 215] on div at bounding box center [370, 227] width 440 height 25
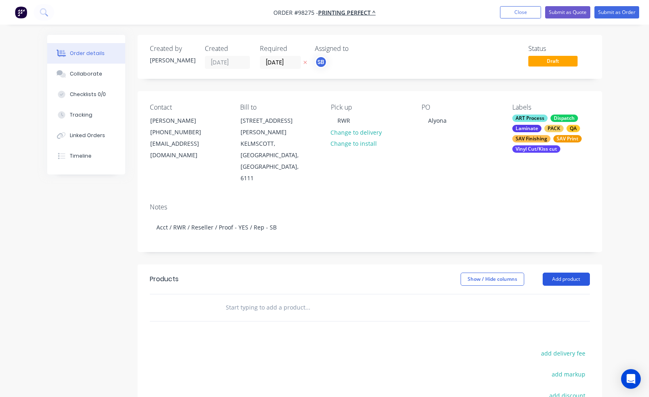
click at [570, 272] on button "Add product" at bounding box center [565, 278] width 47 height 13
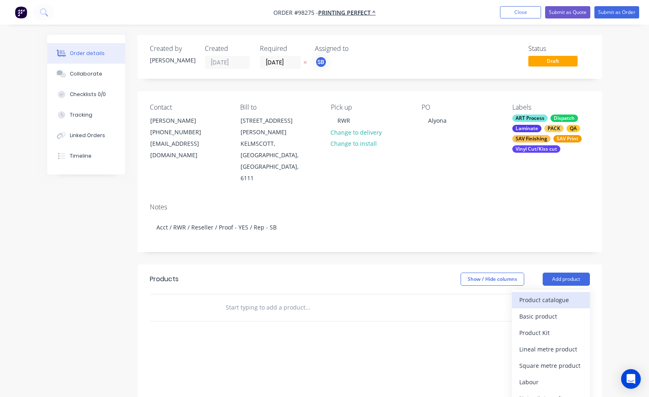
click at [564, 294] on div "Product catalogue" at bounding box center [550, 300] width 63 height 12
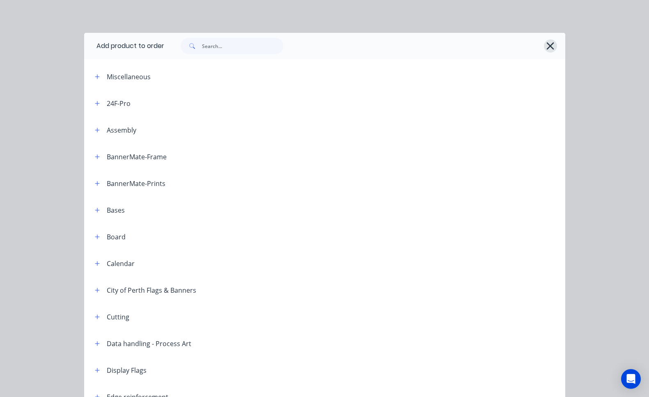
click at [546, 47] on icon "button" at bounding box center [550, 45] width 9 height 11
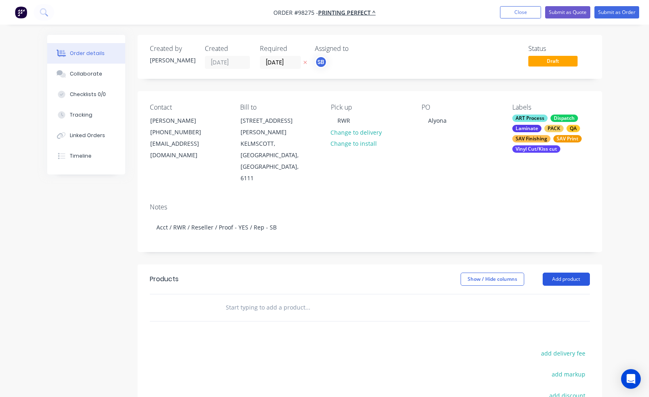
click at [574, 272] on button "Add product" at bounding box center [565, 278] width 47 height 13
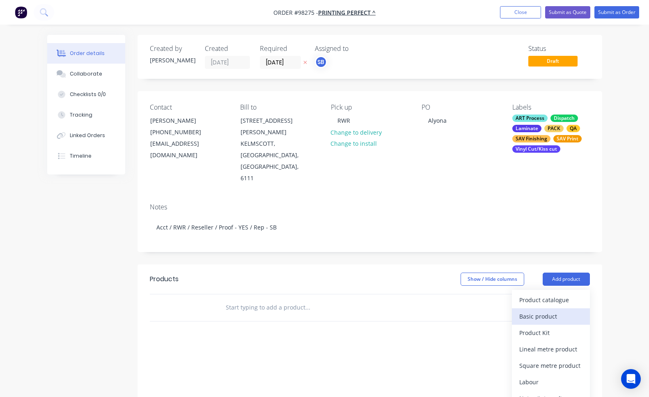
click at [572, 310] on div "Basic product" at bounding box center [550, 316] width 63 height 12
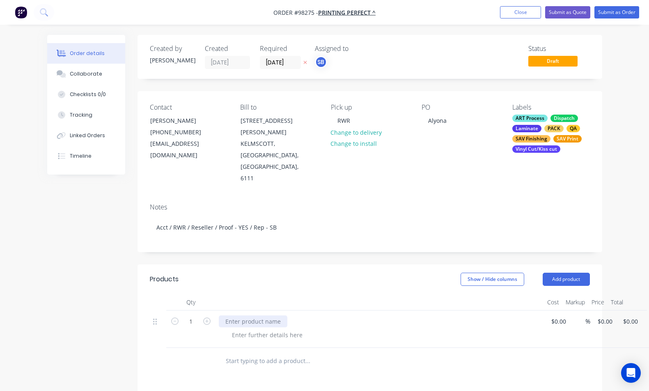
click at [266, 315] on div at bounding box center [253, 321] width 69 height 12
paste div
click at [603, 315] on input "0" at bounding box center [600, 321] width 9 height 12
type input "$0.820"
type input "0.00"
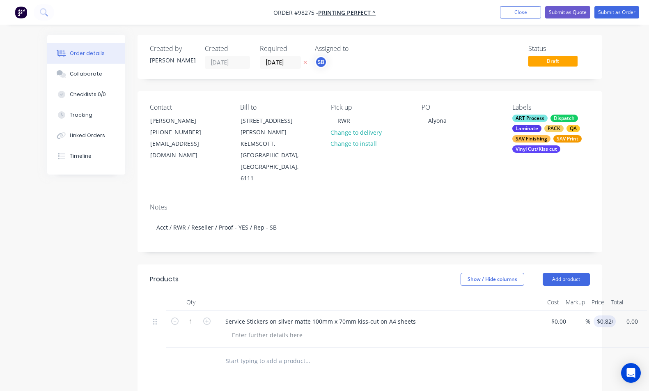
type input "$0.82"
click at [197, 315] on input "1" at bounding box center [190, 321] width 21 height 12
type input "500"
type input "$410.00"
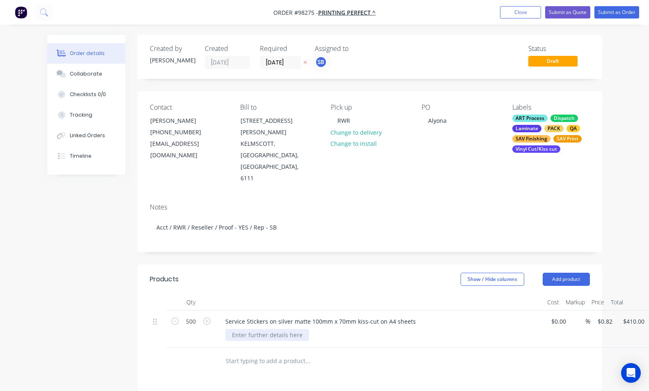
click at [284, 329] on div at bounding box center [267, 335] width 84 height 12
click at [587, 272] on button "Add product" at bounding box center [565, 278] width 47 height 13
drag, startPoint x: 570, startPoint y: 380, endPoint x: 485, endPoint y: 342, distance: 92.5
click at [240, 352] on div at bounding box center [248, 358] width 59 height 12
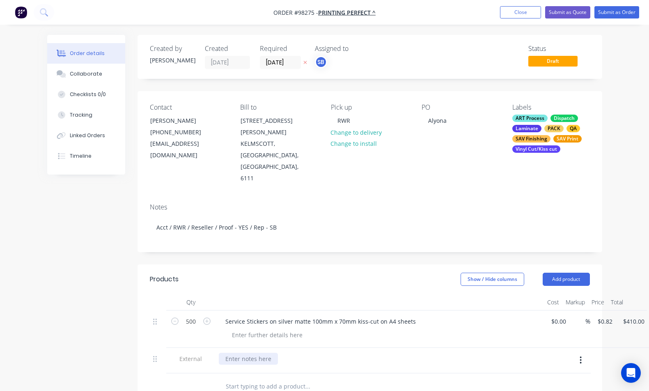
paste div
click at [278, 329] on div at bounding box center [267, 335] width 84 height 12
paste div
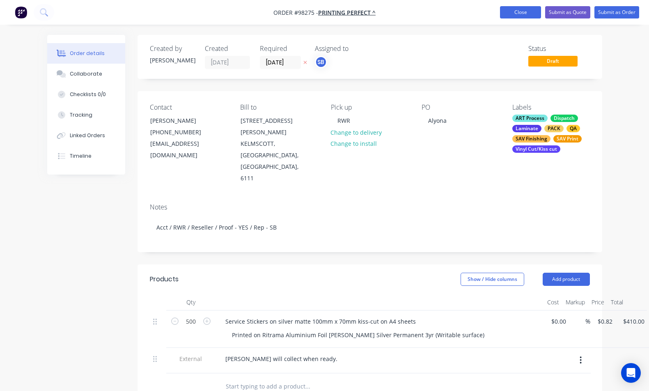
click at [503, 13] on button "Close" at bounding box center [520, 12] width 41 height 12
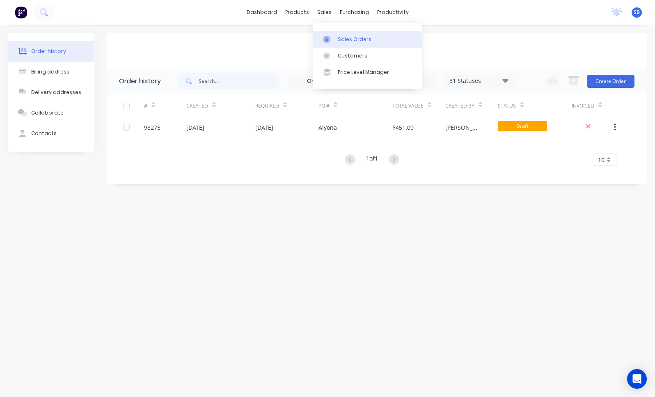
click at [338, 40] on div "Sales Orders" at bounding box center [355, 39] width 34 height 7
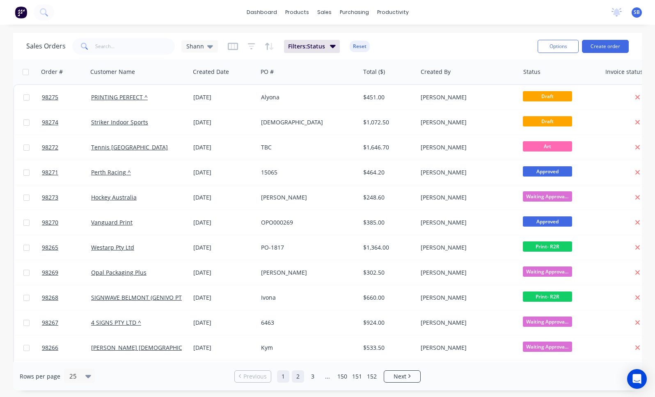
click at [297, 377] on link "2" at bounding box center [298, 376] width 12 height 12
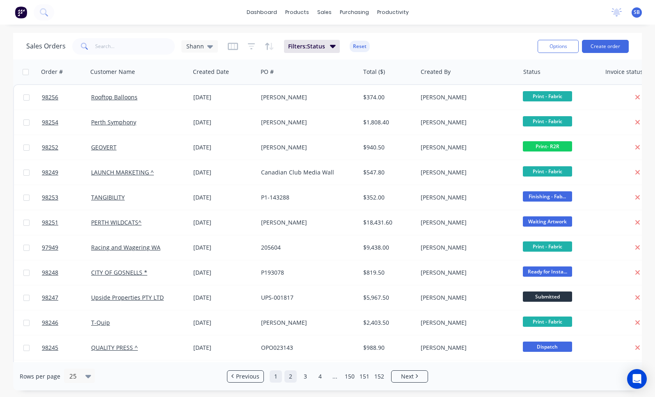
click at [276, 379] on link "1" at bounding box center [276, 376] width 12 height 12
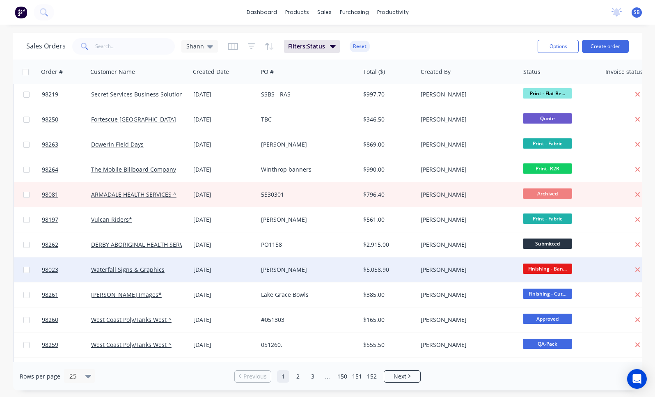
scroll to position [308, 0]
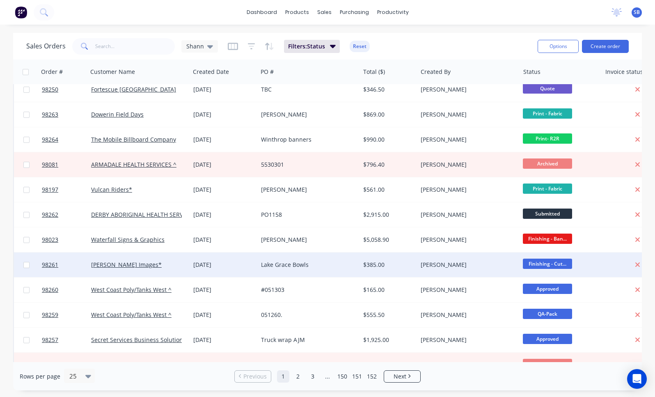
click at [315, 263] on div "Lake Grace Bowls" at bounding box center [306, 264] width 91 height 8
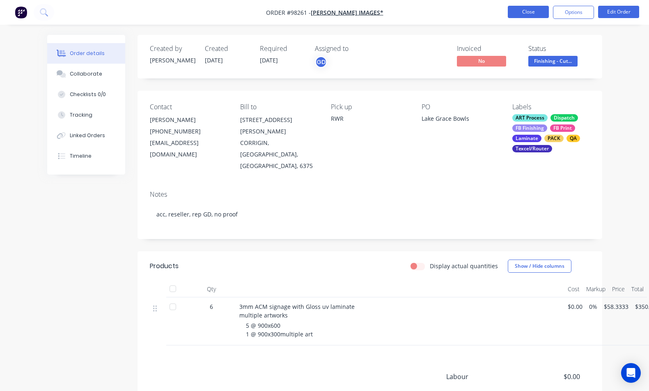
click at [510, 13] on button "Close" at bounding box center [527, 12] width 41 height 12
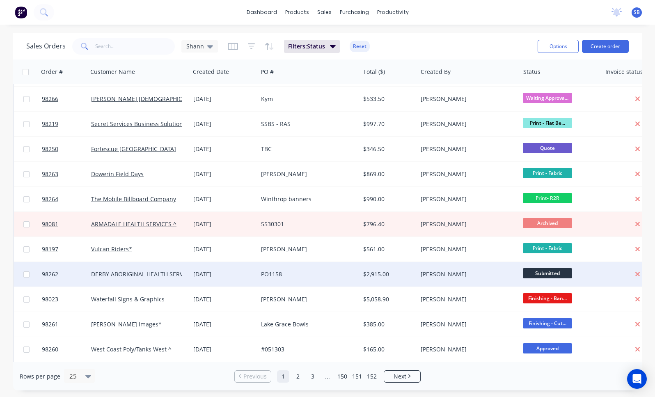
scroll to position [269, 0]
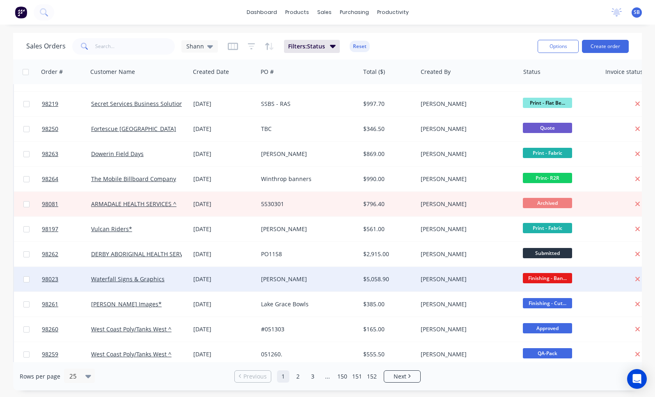
click at [322, 275] on div "[PERSON_NAME]" at bounding box center [306, 279] width 91 height 8
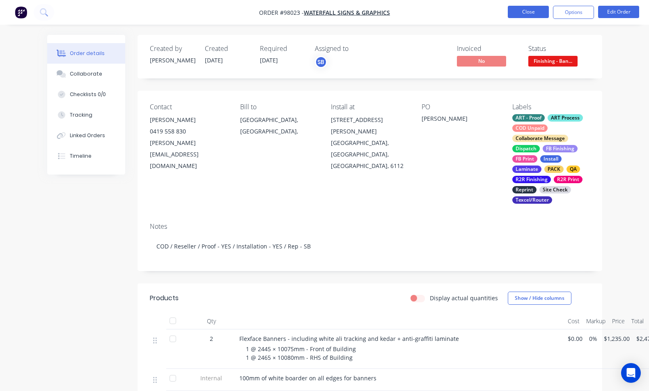
click at [514, 12] on button "Close" at bounding box center [527, 12] width 41 height 12
